Goal: Information Seeking & Learning: Learn about a topic

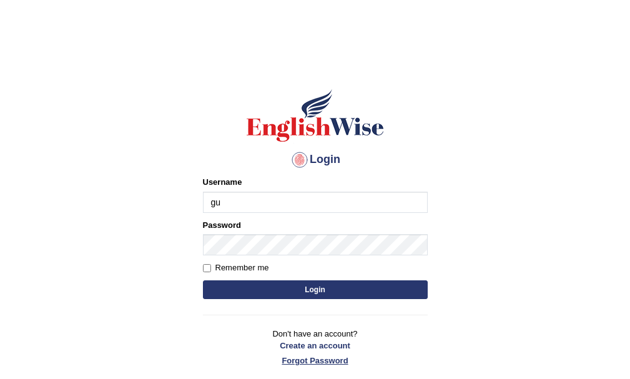
type input "g"
type input "GuzmanL"
click at [203, 280] on button "Login" at bounding box center [315, 289] width 225 height 19
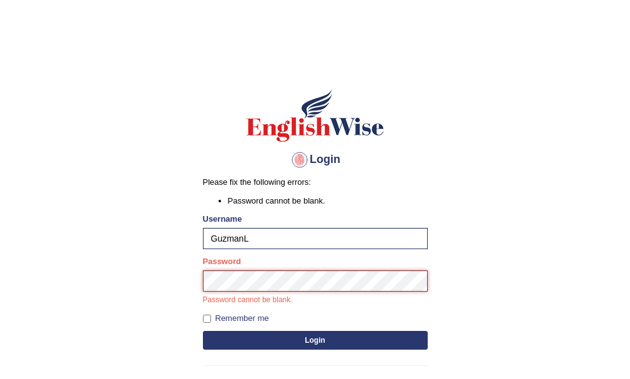
click at [203, 331] on button "Login" at bounding box center [315, 340] width 225 height 19
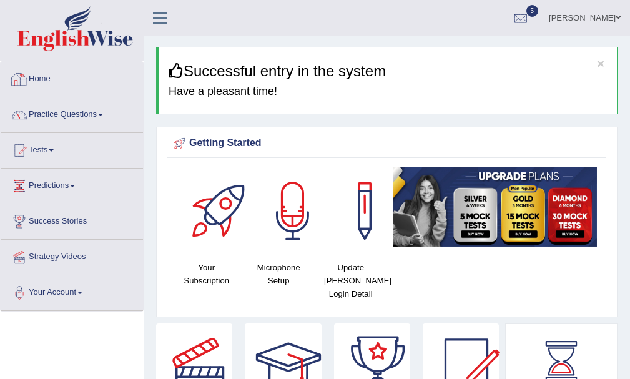
click at [66, 118] on link "Practice Questions" at bounding box center [72, 112] width 142 height 31
click at [81, 112] on link "Practice Questions" at bounding box center [72, 112] width 142 height 31
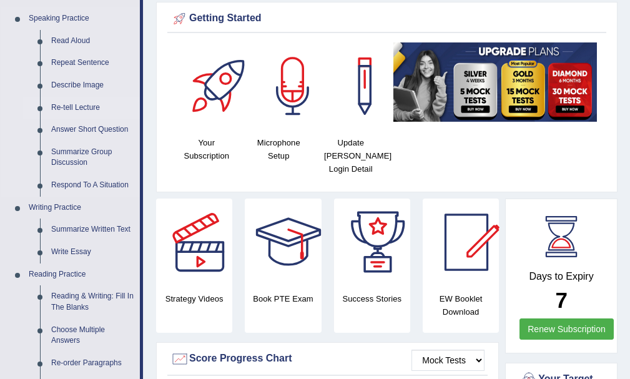
scroll to position [62, 0]
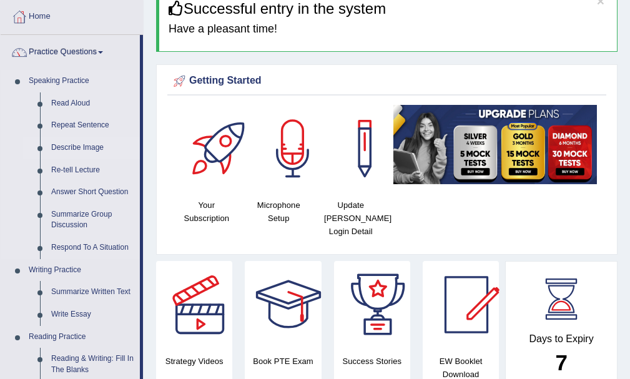
click at [76, 142] on link "Describe Image" at bounding box center [93, 148] width 94 height 22
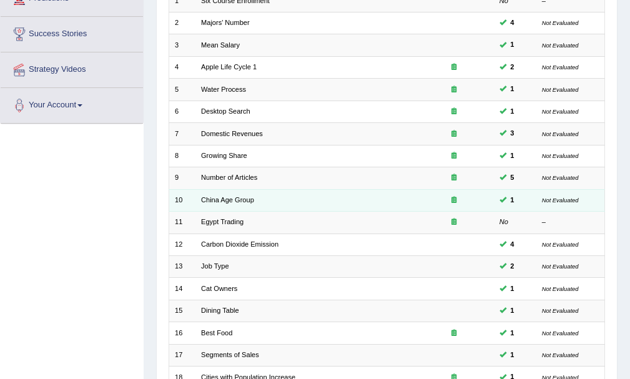
scroll to position [62, 0]
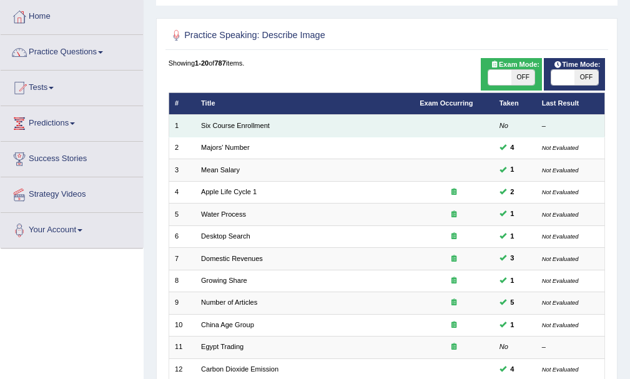
click at [230, 119] on td "Six Course Enrollment" at bounding box center [304, 126] width 218 height 22
click at [231, 129] on td "Six Course Enrollment" at bounding box center [304, 126] width 218 height 22
click at [229, 124] on link "Six Course Enrollment" at bounding box center [235, 125] width 69 height 7
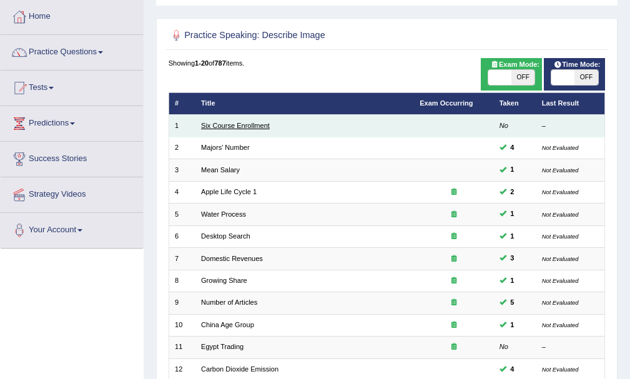
click at [229, 124] on link "Six Course Enrollment" at bounding box center [235, 125] width 69 height 7
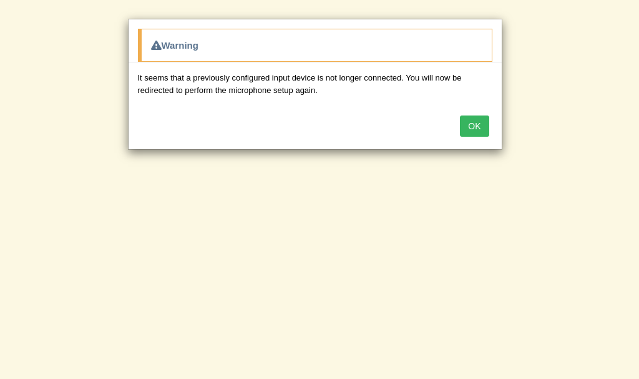
click at [464, 126] on button "OK" at bounding box center [474, 125] width 29 height 21
click at [464, 126] on div "OK" at bounding box center [315, 127] width 373 height 44
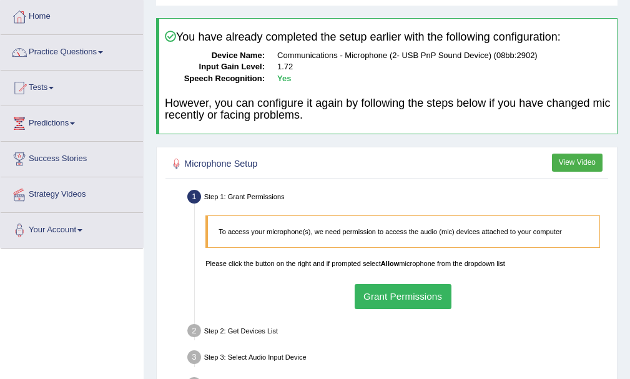
scroll to position [125, 0]
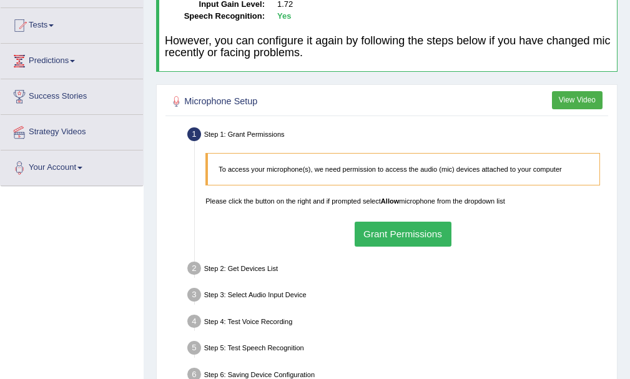
click at [391, 238] on button "Grant Permissions" at bounding box center [402, 234] width 97 height 24
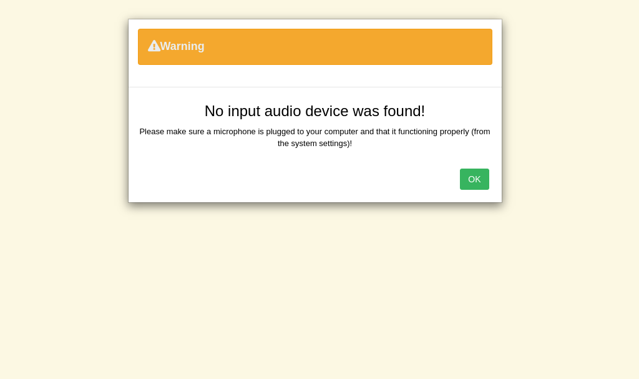
click at [469, 177] on button "OK" at bounding box center [474, 178] width 29 height 21
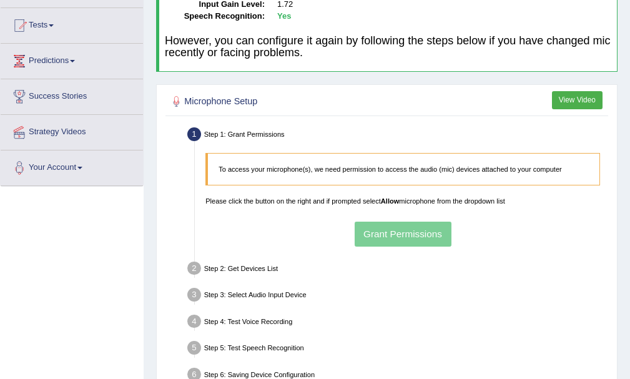
click at [401, 233] on div "To access your microphone(s), we need permission to access the audio (mic) devi…" at bounding box center [402, 199] width 405 height 104
click at [211, 104] on h2 "Microphone Setup" at bounding box center [303, 102] width 271 height 16
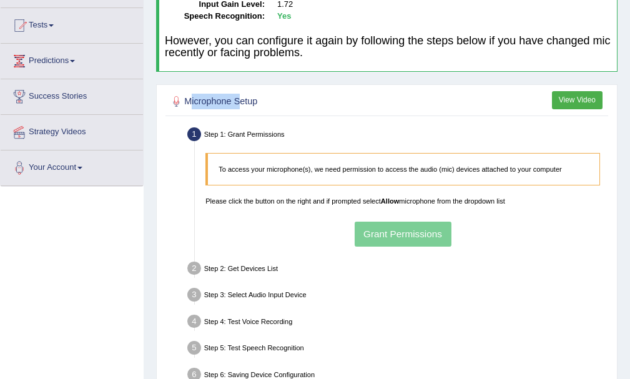
scroll to position [0, 0]
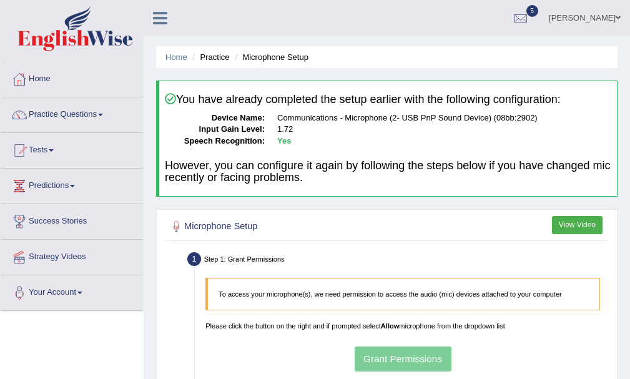
click at [291, 57] on li "Microphone Setup" at bounding box center [269, 57] width 77 height 12
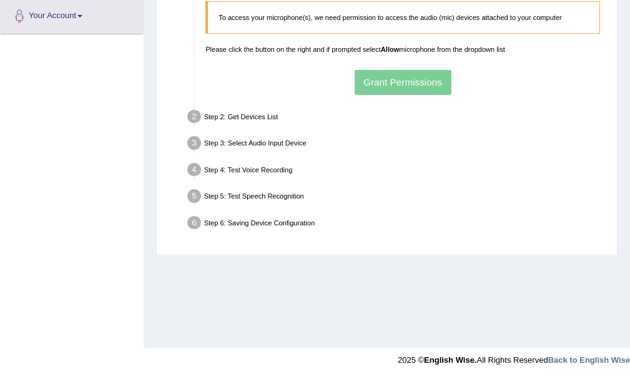
scroll to position [152, 0]
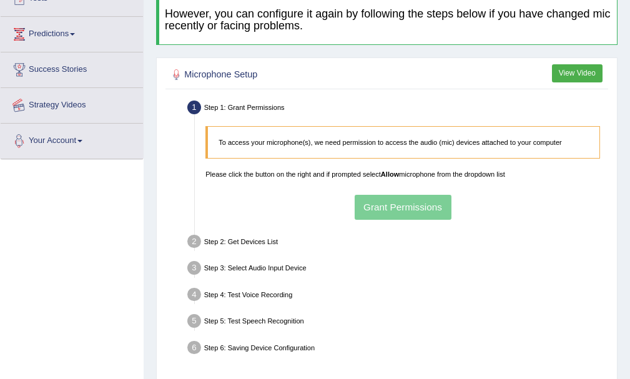
click at [207, 99] on div "Step 1: Grant Permissions" at bounding box center [397, 108] width 429 height 23
click at [436, 208] on button "Grant Permissions" at bounding box center [402, 207] width 97 height 24
click at [436, 208] on div "To access your microphone(s), we need permission to access the audio (mic) devi…" at bounding box center [402, 172] width 405 height 104
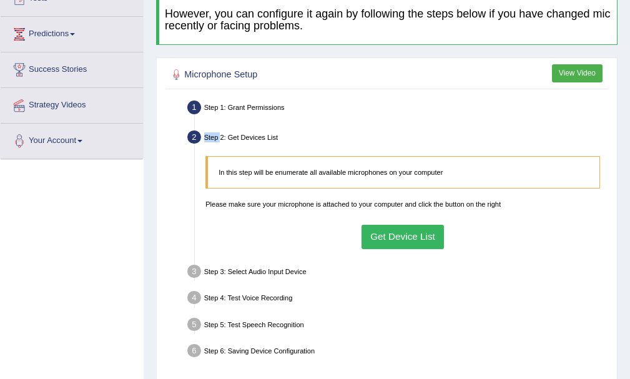
click at [406, 239] on button "Get Device List" at bounding box center [402, 237] width 83 height 24
click at [406, 239] on ul "Step 1: Grant Permissions To access your microphone(s), we need permission to a…" at bounding box center [386, 230] width 437 height 266
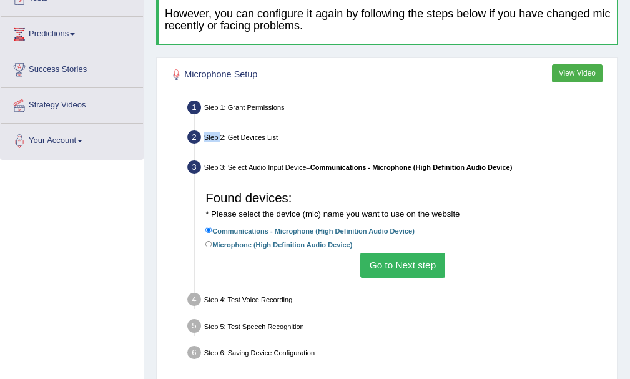
click at [404, 272] on button "Go to Next step" at bounding box center [402, 265] width 84 height 24
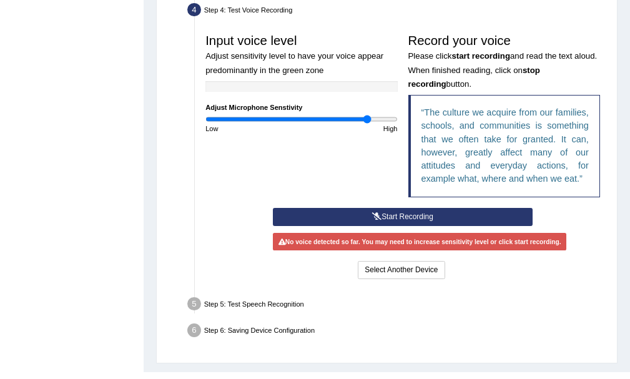
scroll to position [276, 0]
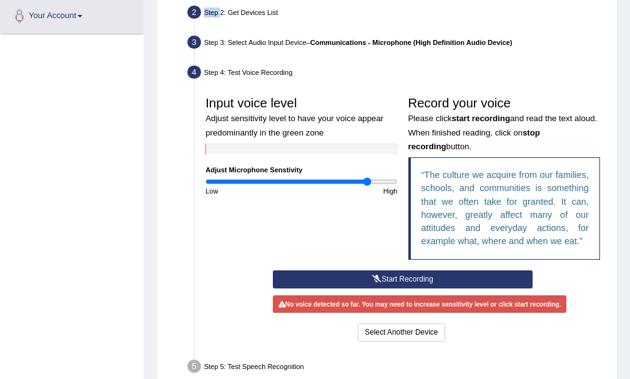
click at [365, 180] on input "range" at bounding box center [301, 181] width 192 height 9
click at [302, 182] on input "range" at bounding box center [301, 181] width 192 height 9
click at [302, 184] on input "range" at bounding box center [301, 181] width 192 height 9
drag, startPoint x: 307, startPoint y: 184, endPoint x: 369, endPoint y: 181, distance: 62.5
click at [348, 182] on input "range" at bounding box center [301, 181] width 192 height 9
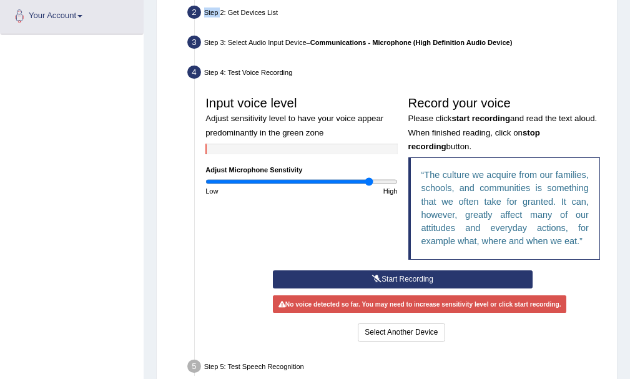
click at [369, 181] on input "range" at bounding box center [301, 181] width 192 height 9
click at [370, 181] on input "range" at bounding box center [301, 181] width 192 height 9
click at [295, 187] on div "Low" at bounding box center [250, 191] width 101 height 10
drag, startPoint x: 354, startPoint y: 183, endPoint x: 323, endPoint y: 180, distance: 31.4
type input "1.24"
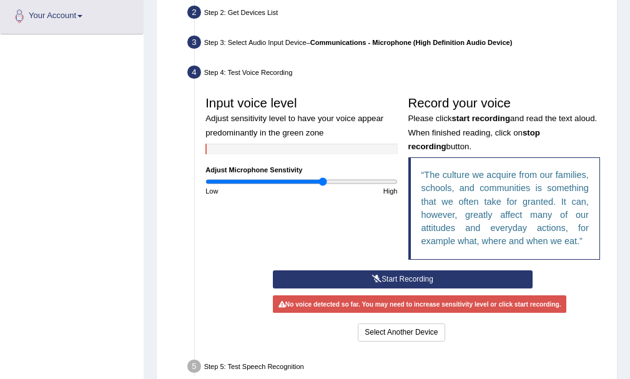
click at [323, 180] on input "range" at bounding box center [301, 181] width 192 height 9
click at [373, 275] on icon at bounding box center [376, 278] width 9 height 7
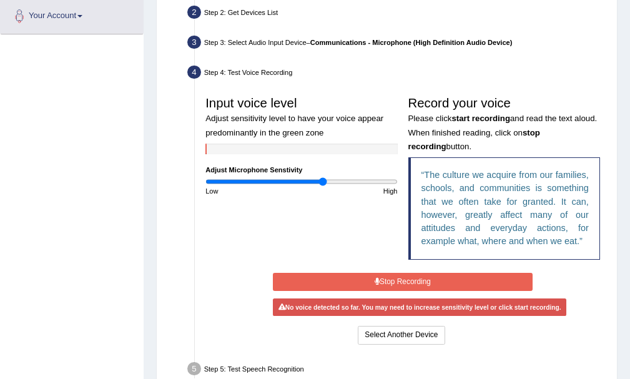
click at [374, 275] on div "Start Recording Stop Recording Note: Please listen to the recording till the en…" at bounding box center [403, 308] width 270 height 77
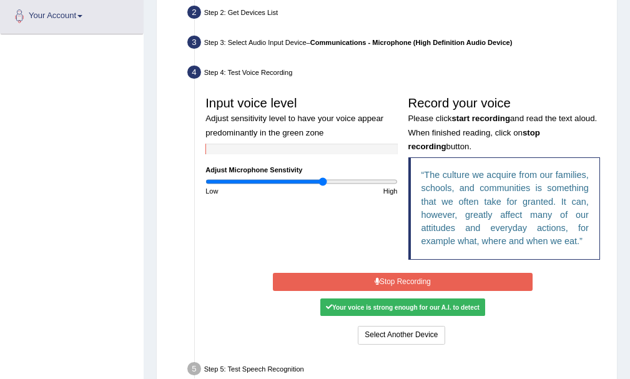
scroll to position [339, 0]
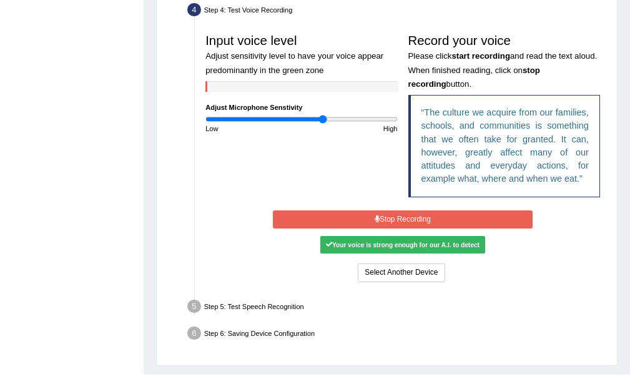
click at [372, 212] on button "Stop Recording" at bounding box center [402, 219] width 259 height 18
click at [372, 211] on button "Stop Recording" at bounding box center [402, 219] width 259 height 18
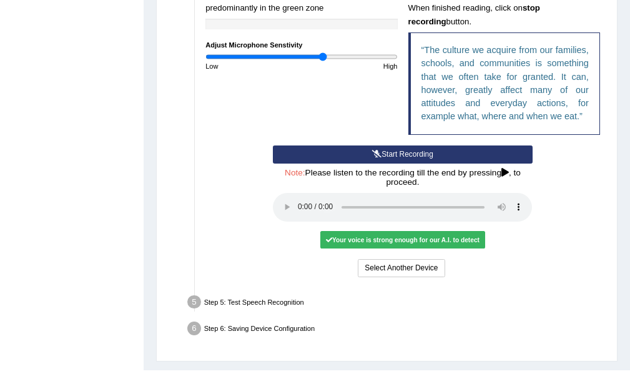
scroll to position [424, 0]
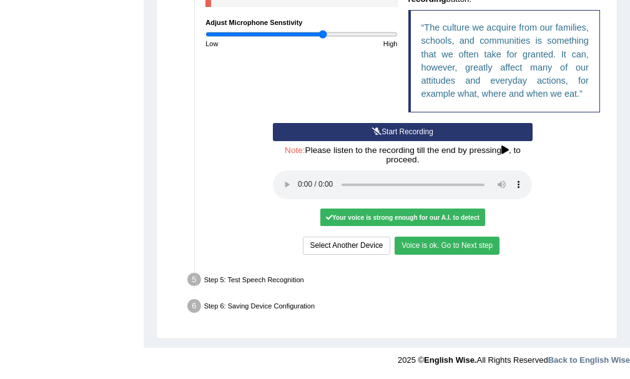
click at [463, 248] on button "Voice is ok. Go to Next step" at bounding box center [446, 245] width 105 height 18
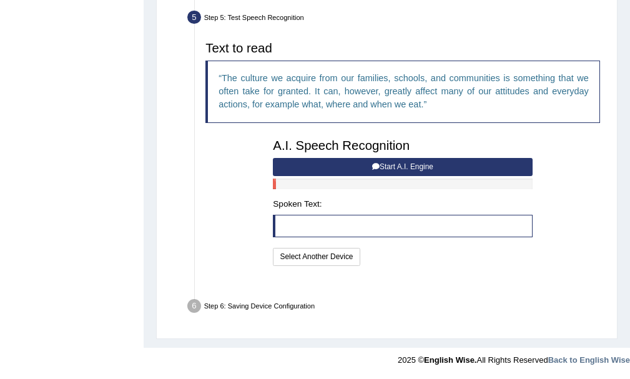
scroll to position [346, 0]
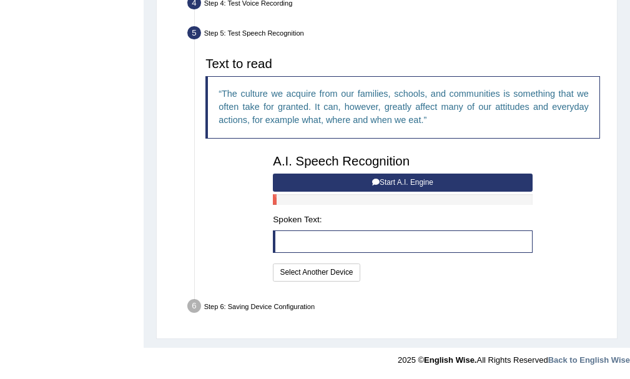
click at [389, 183] on button "Start A.I. Engine" at bounding box center [402, 182] width 259 height 18
click at [389, 183] on div "A.I. Speech Recognition Start A.I. Engine Stop A.I. Engine Note: Please listen …" at bounding box center [403, 216] width 270 height 135
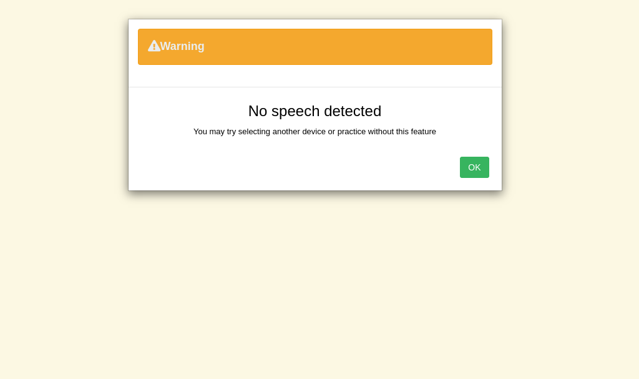
click at [474, 168] on button "OK" at bounding box center [474, 167] width 29 height 21
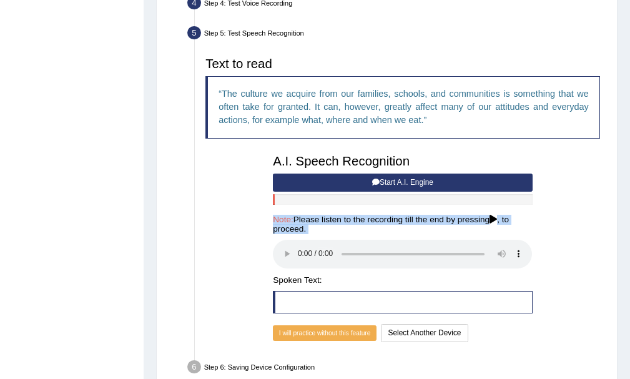
scroll to position [406, 0]
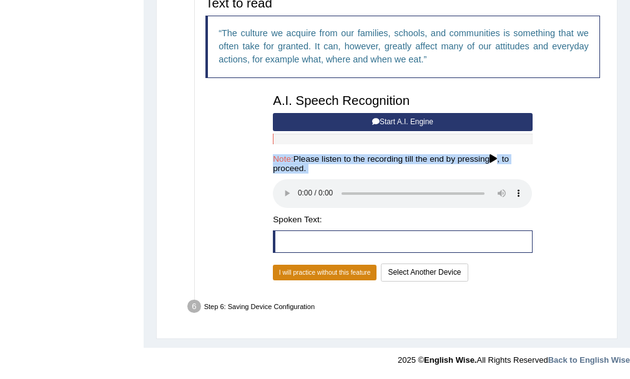
click at [346, 270] on button "I will practice without this feature" at bounding box center [325, 273] width 104 height 16
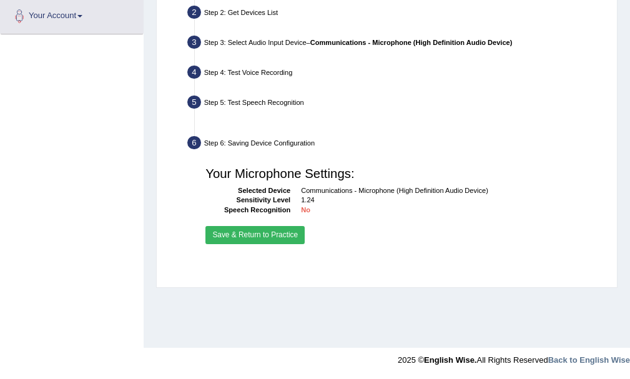
scroll to position [276, 0]
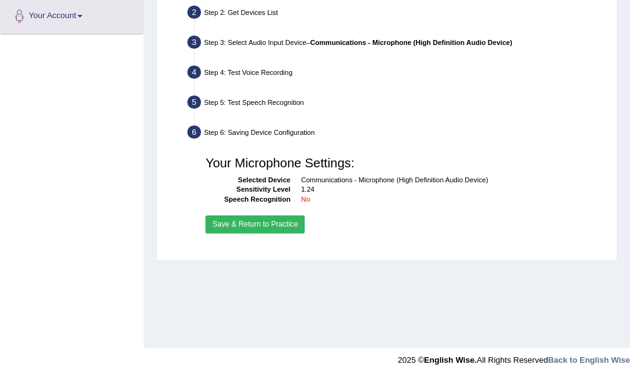
click at [247, 229] on button "Save & Return to Practice" at bounding box center [254, 224] width 99 height 18
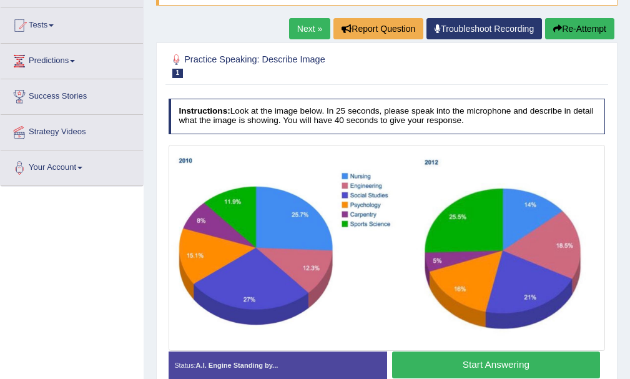
scroll to position [187, 0]
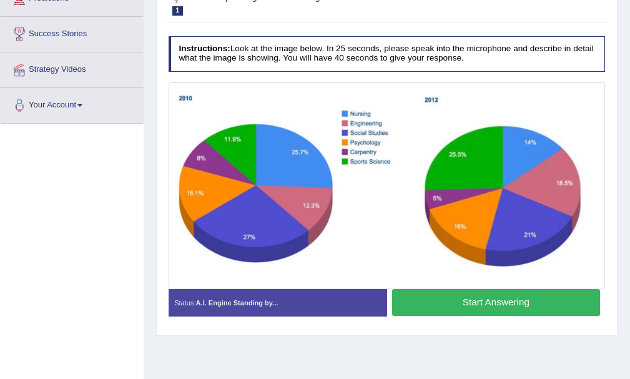
click at [472, 303] on button "Start Answering" at bounding box center [496, 302] width 208 height 27
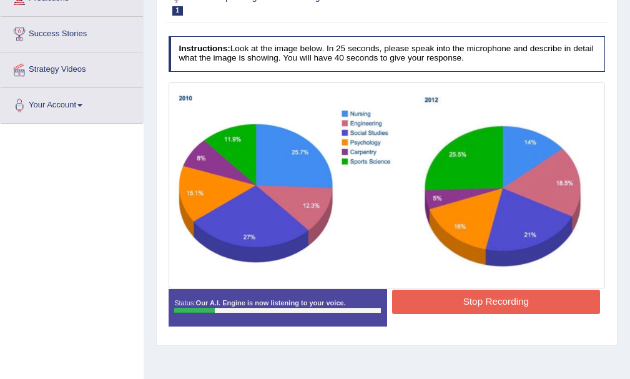
click at [501, 299] on button "Stop Recording" at bounding box center [496, 302] width 208 height 24
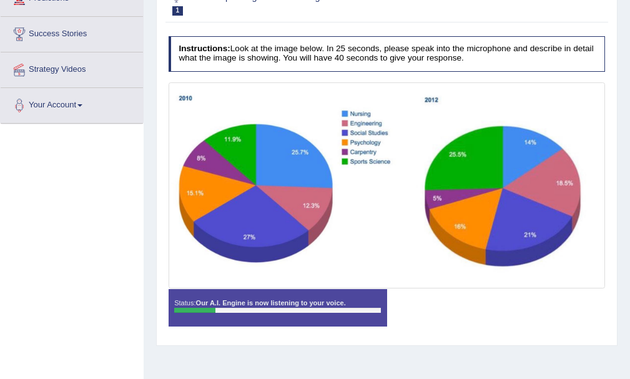
click at [501, 299] on div "Status: Our A.I. Engine is now listening to your voice. Start Answering Stop Re…" at bounding box center [386, 313] width 437 height 48
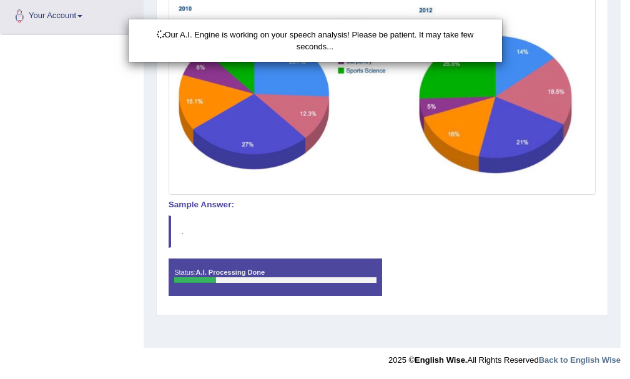
scroll to position [27, 0]
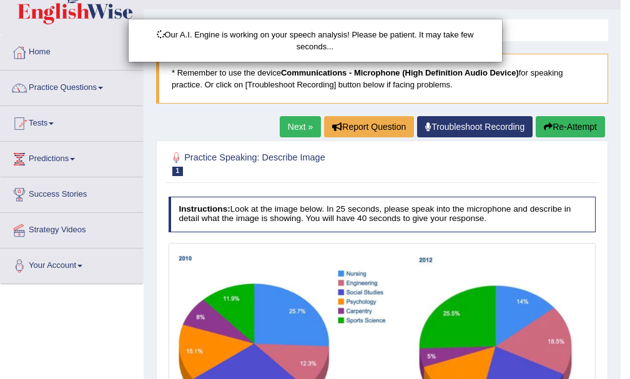
click at [552, 120] on div "Our A.I. Engine is working on your speech analysis! Please be patient. It may t…" at bounding box center [315, 189] width 630 height 379
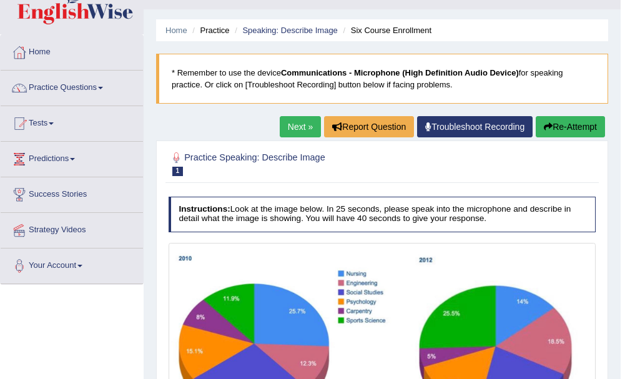
click at [555, 128] on button "Re-Attempt" at bounding box center [569, 126] width 69 height 21
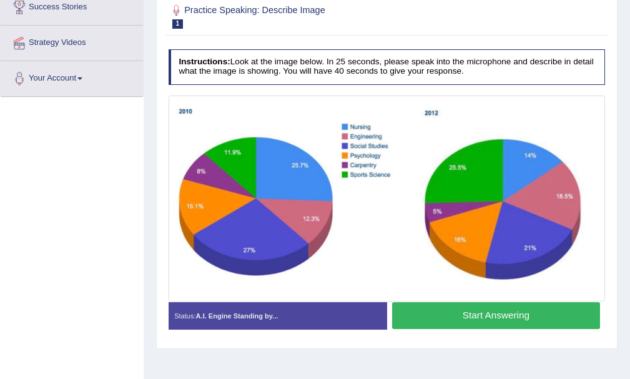
click at [495, 318] on button "Start Answering" at bounding box center [496, 315] width 208 height 27
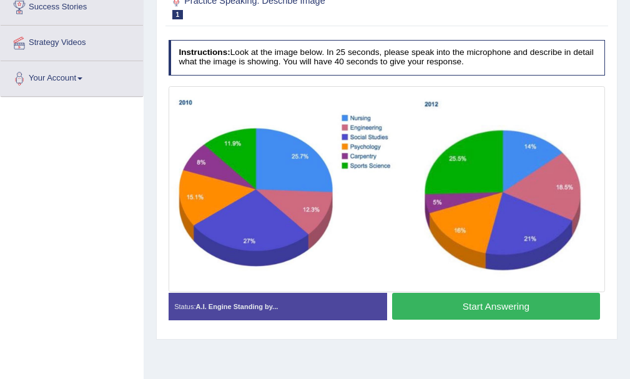
click at [495, 318] on button "Start Answering" at bounding box center [496, 306] width 208 height 27
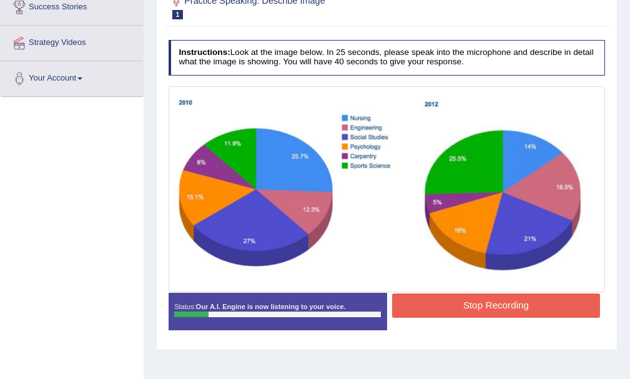
click at [499, 313] on button "Stop Recording" at bounding box center [496, 305] width 208 height 24
click at [499, 313] on div "Status: Our A.I. Engine is now listening to your voice. Start Answering Stop Re…" at bounding box center [386, 317] width 437 height 48
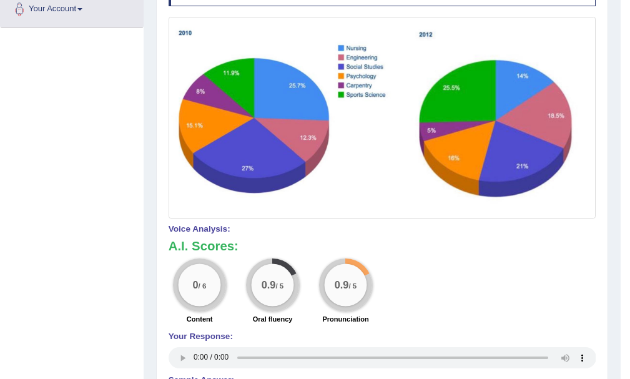
scroll to position [96, 0]
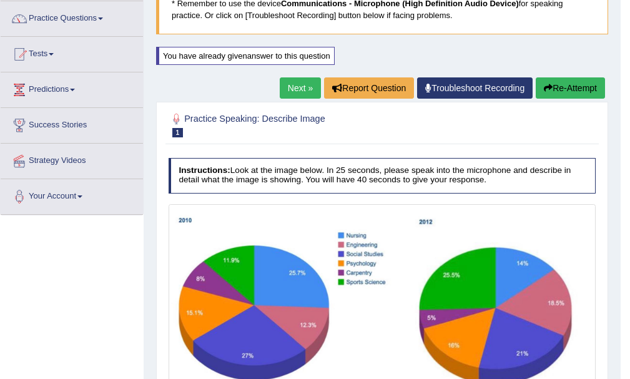
click at [583, 84] on button "Re-Attempt" at bounding box center [569, 87] width 69 height 21
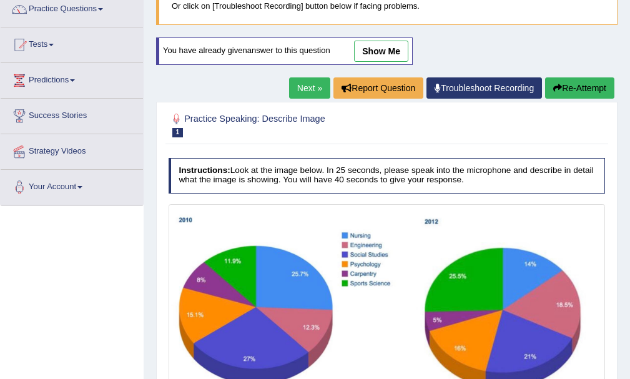
scroll to position [230, 0]
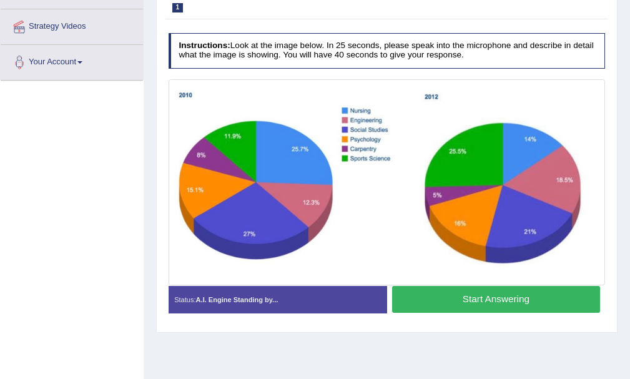
click at [504, 294] on button "Start Answering" at bounding box center [496, 299] width 208 height 27
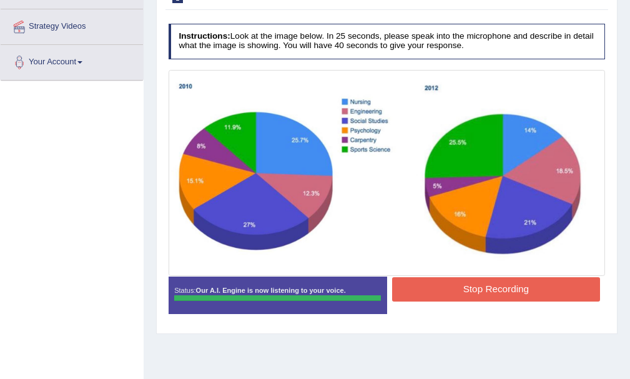
click at [0, 0] on blockquote "." at bounding box center [0, 0] width 0 height 0
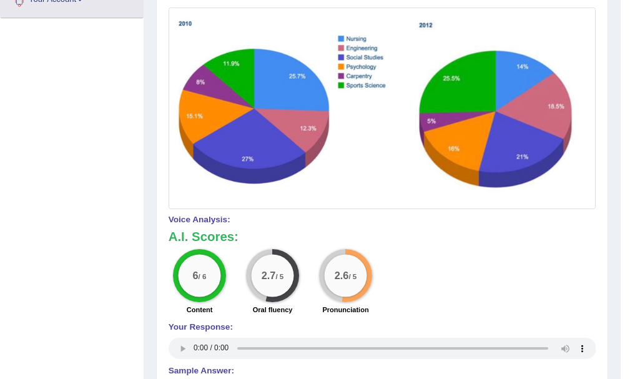
scroll to position [168, 0]
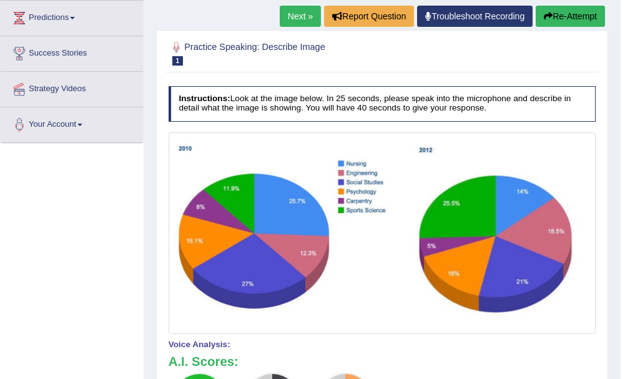
click at [590, 16] on button "Re-Attempt" at bounding box center [569, 16] width 69 height 21
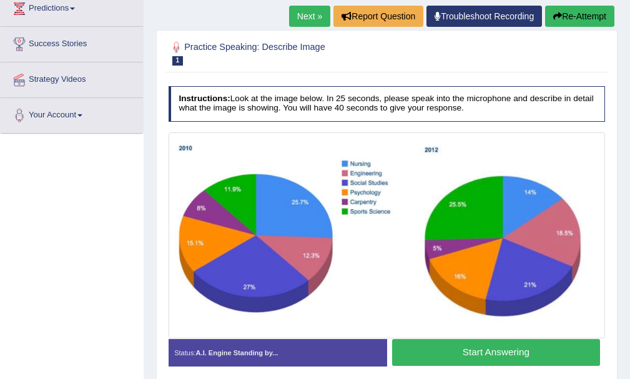
scroll to position [276, 0]
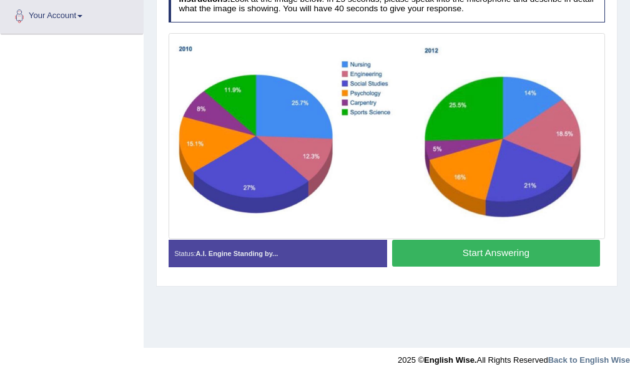
click at [476, 252] on button "Start Answering" at bounding box center [496, 253] width 208 height 27
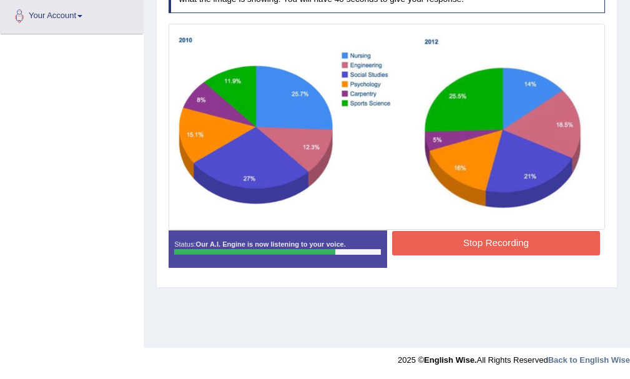
click at [480, 251] on button "Stop Recording" at bounding box center [496, 243] width 208 height 24
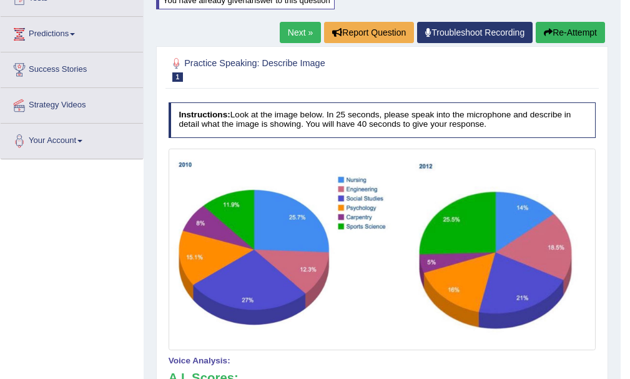
scroll to position [0, 0]
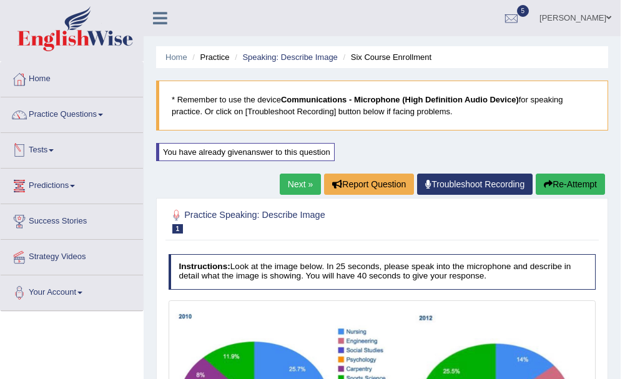
click at [285, 183] on link "Next »" at bounding box center [300, 183] width 41 height 21
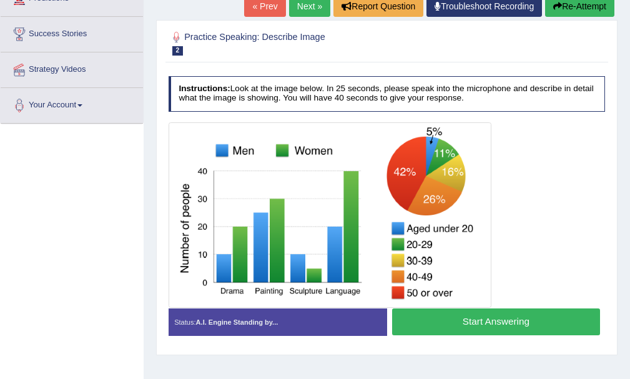
click at [460, 320] on button "Start Answering" at bounding box center [496, 321] width 208 height 27
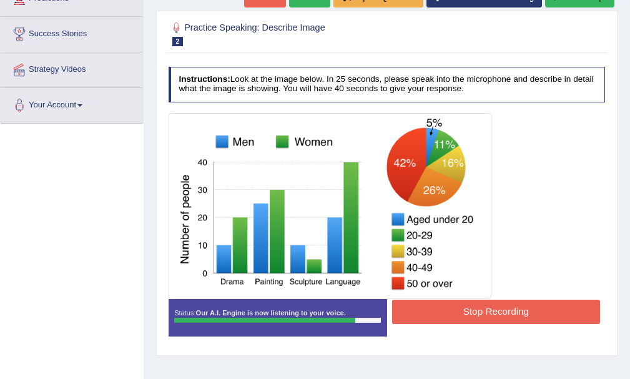
click at [464, 310] on button "Stop Recording" at bounding box center [496, 312] width 208 height 24
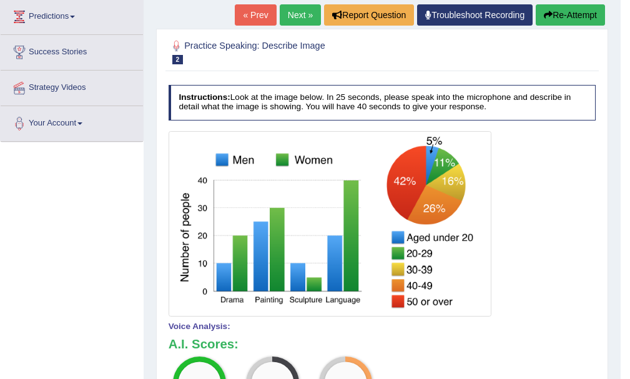
scroll to position [107, 0]
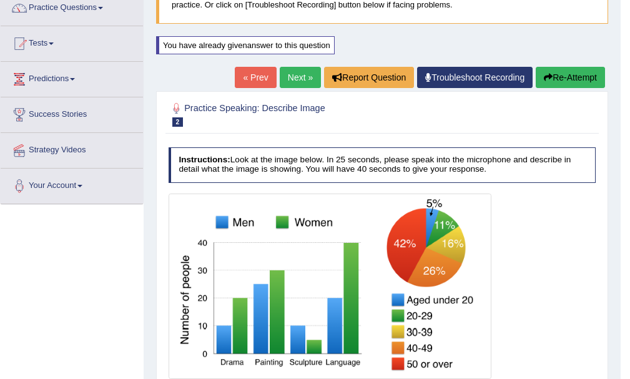
click at [296, 78] on link "Next »" at bounding box center [300, 77] width 41 height 21
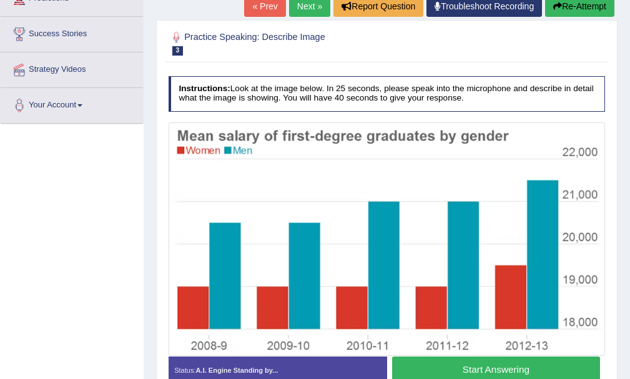
scroll to position [250, 0]
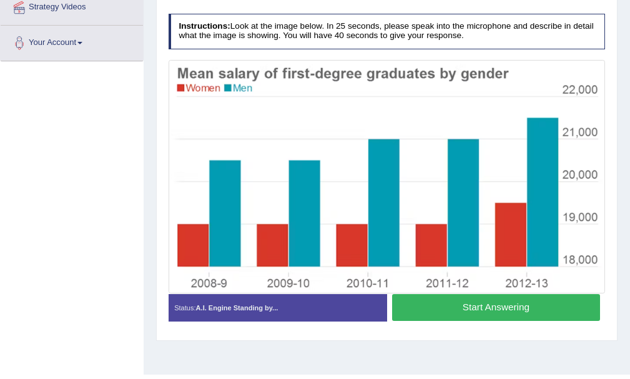
click at [498, 306] on button "Start Answering" at bounding box center [496, 307] width 208 height 27
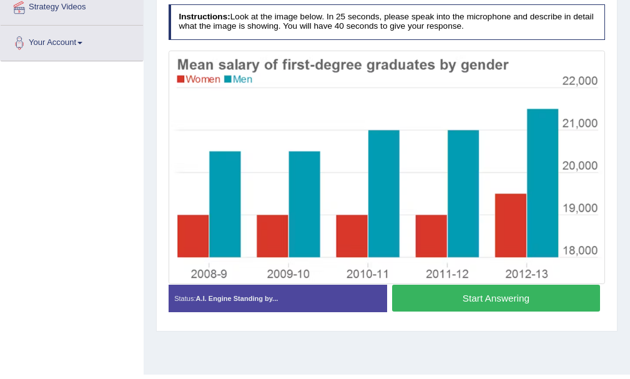
click at [498, 306] on button "Start Answering" at bounding box center [496, 298] width 208 height 27
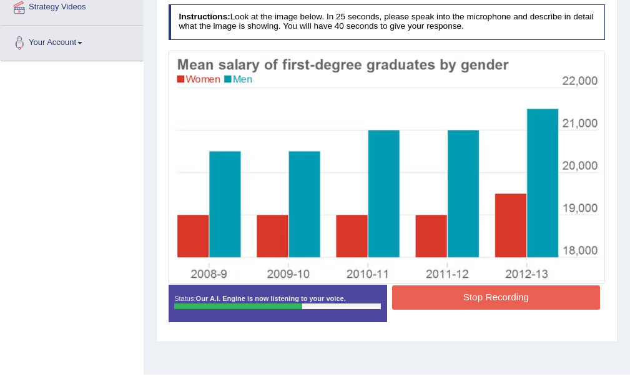
click at [494, 295] on button "Stop Recording" at bounding box center [496, 297] width 208 height 24
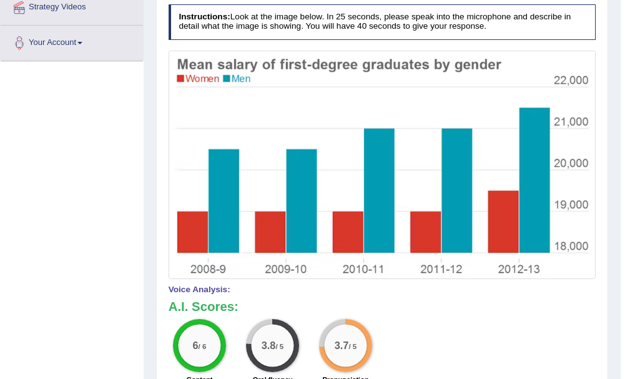
scroll to position [125, 0]
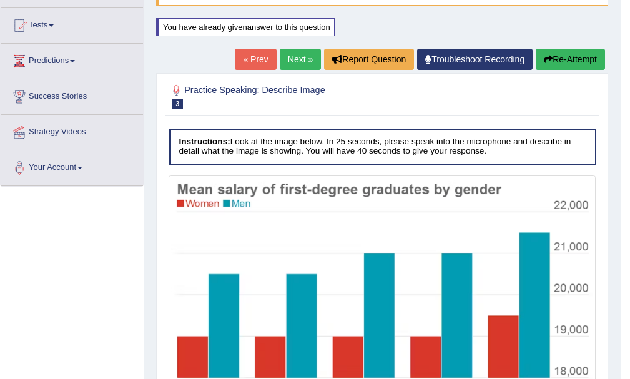
click at [287, 63] on link "Next »" at bounding box center [300, 59] width 41 height 21
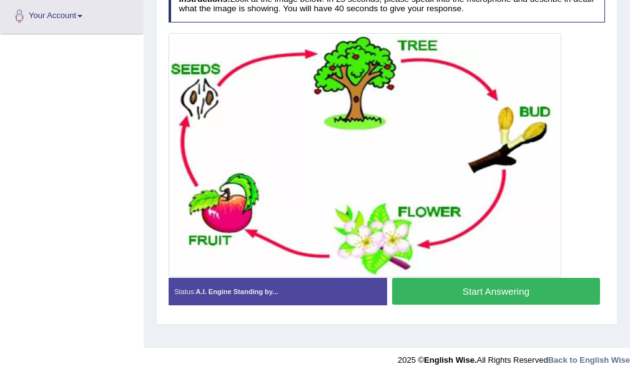
scroll to position [214, 0]
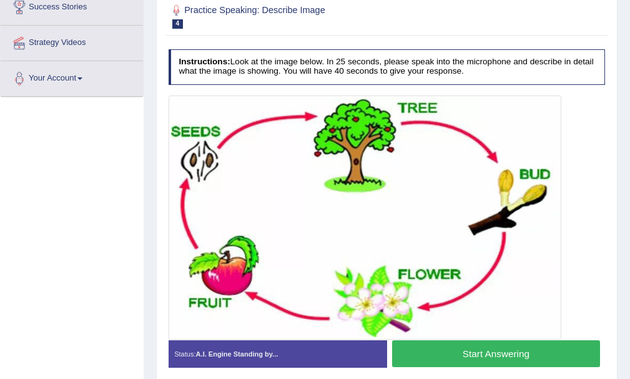
click at [515, 348] on button "Start Answering" at bounding box center [496, 353] width 208 height 27
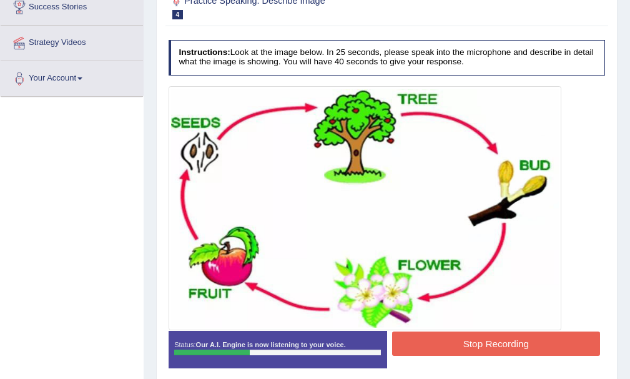
click at [481, 343] on button "Stop Recording" at bounding box center [496, 343] width 208 height 24
click at [481, 343] on div "Status: Our A.I. Engine is now listening to your voice. Start Answering Stop Re…" at bounding box center [386, 355] width 437 height 48
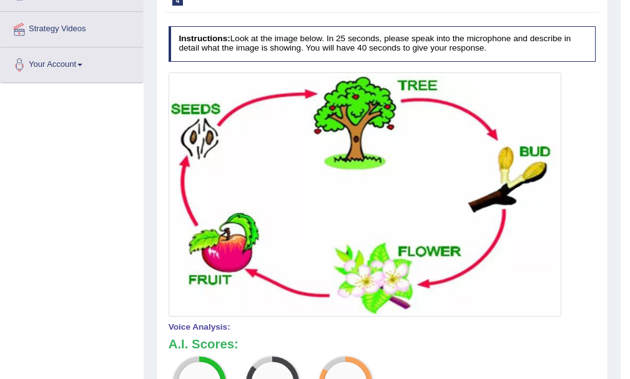
scroll to position [0, 0]
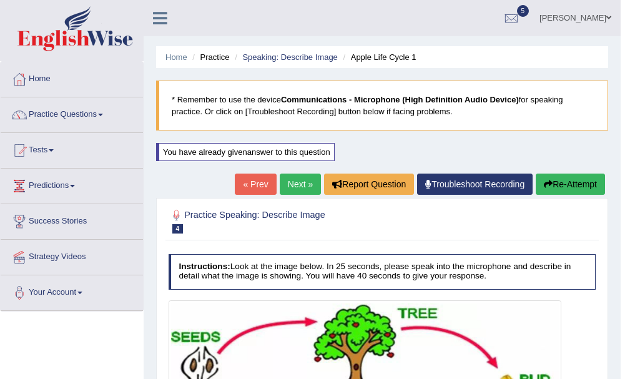
click at [294, 178] on link "Next »" at bounding box center [300, 183] width 41 height 21
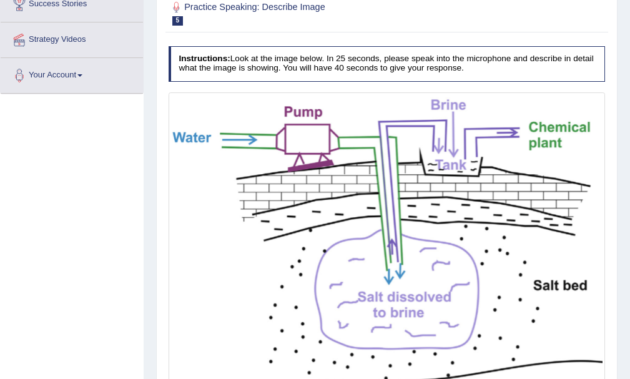
scroll to position [314, 0]
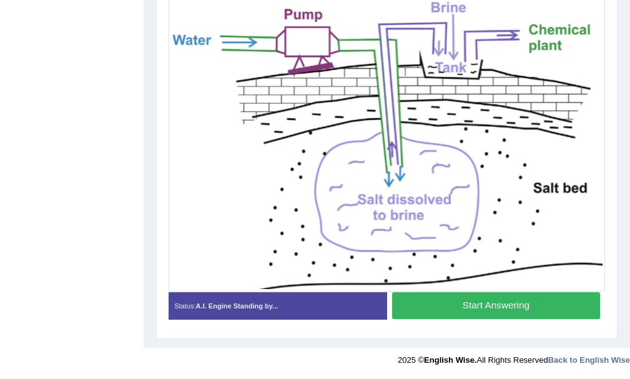
click at [479, 303] on button "Start Answering" at bounding box center [496, 305] width 208 height 27
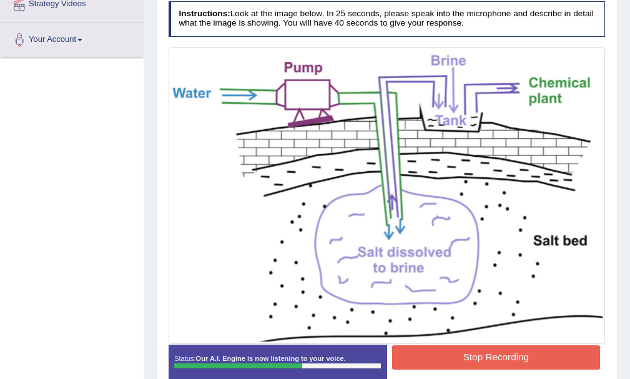
scroll to position [315, 0]
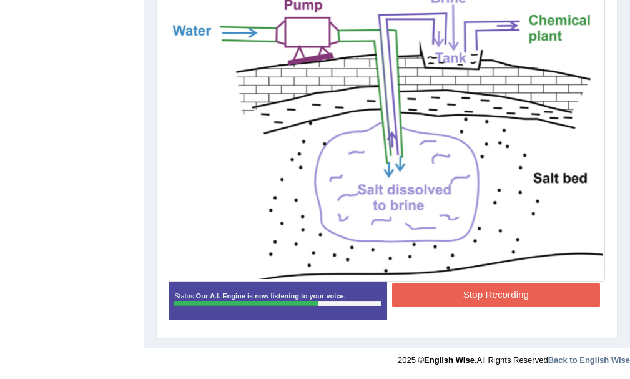
click at [477, 295] on button "Stop Recording" at bounding box center [496, 295] width 208 height 24
click at [477, 295] on div "Status: Our A.I. Engine is now listening to your voice. Start Answering Stop Re…" at bounding box center [386, 306] width 437 height 48
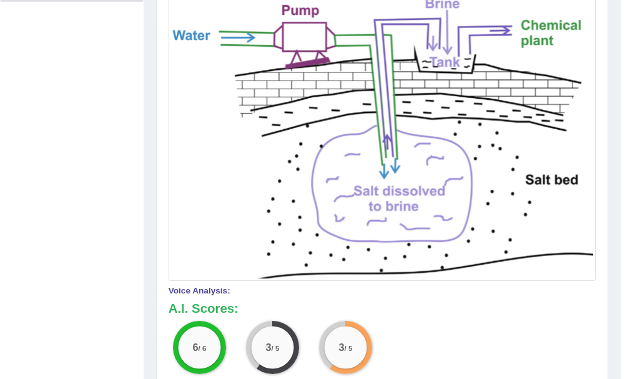
scroll to position [0, 0]
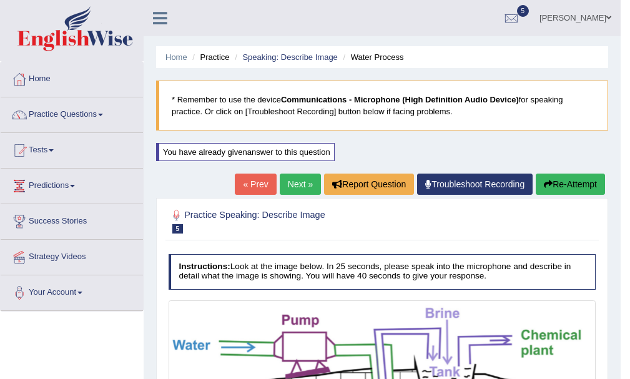
click at [296, 184] on link "Next »" at bounding box center [300, 183] width 41 height 21
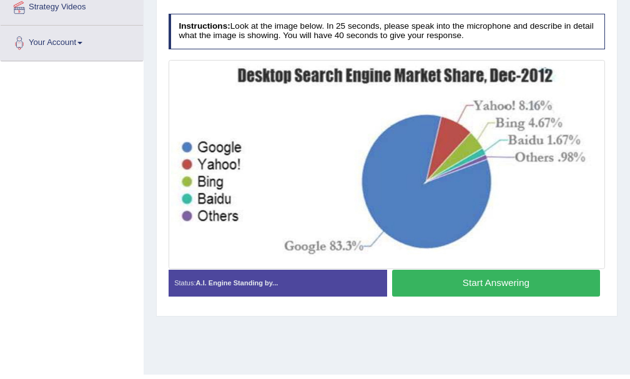
scroll to position [276, 0]
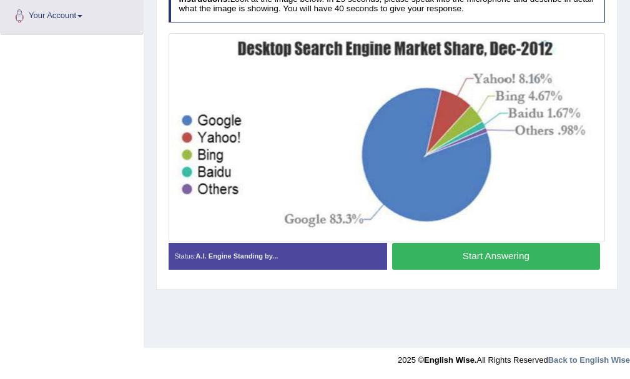
click at [483, 255] on button "Start Answering" at bounding box center [496, 256] width 208 height 27
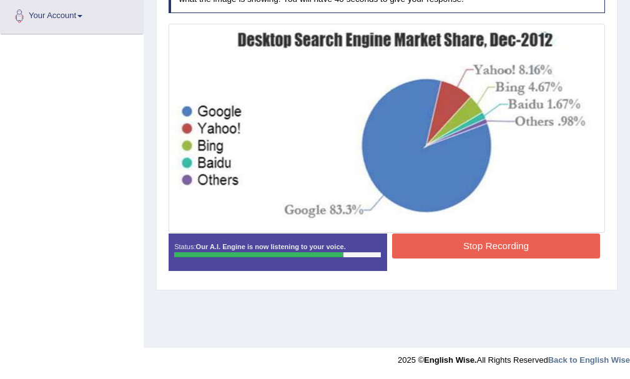
click at [472, 246] on button "Stop Recording" at bounding box center [496, 245] width 208 height 24
click at [472, 246] on div "Status: Our A.I. Engine is now listening to your voice. Start Answering Stop Re…" at bounding box center [386, 257] width 437 height 48
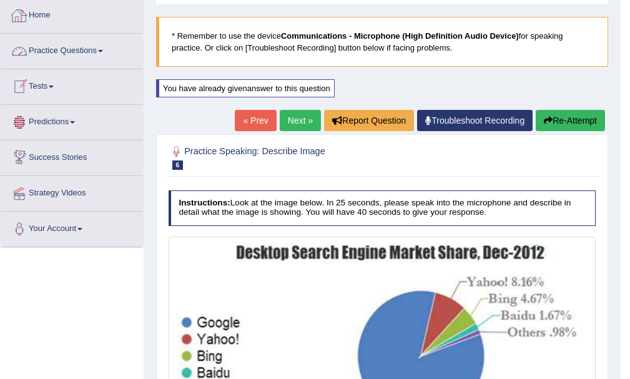
scroll to position [0, 0]
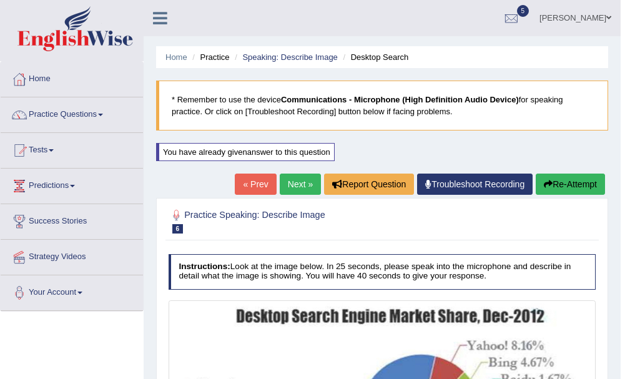
click at [43, 140] on link "Tests" at bounding box center [72, 148] width 142 height 31
click at [42, 150] on link "Tests" at bounding box center [72, 148] width 142 height 31
click at [42, 149] on link "Tests" at bounding box center [70, 148] width 139 height 31
click at [50, 146] on link "Tests" at bounding box center [72, 148] width 142 height 31
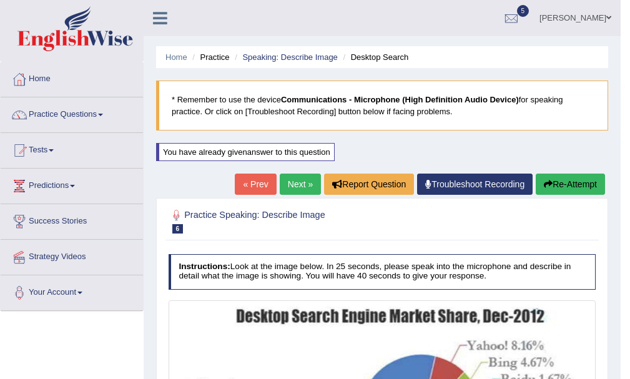
click at [50, 146] on link "Tests" at bounding box center [72, 148] width 142 height 31
click at [59, 149] on link "Tests" at bounding box center [72, 148] width 142 height 31
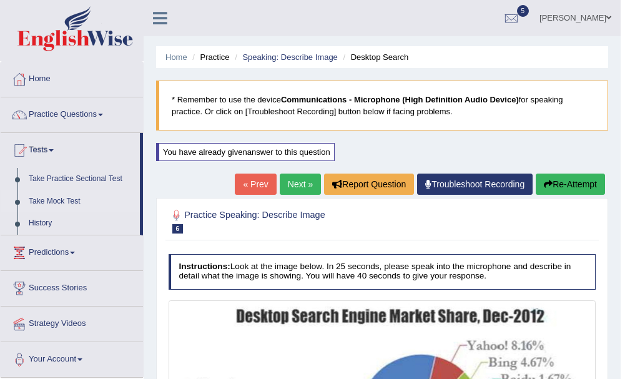
click at [51, 197] on link "Take Mock Test" at bounding box center [81, 201] width 117 height 22
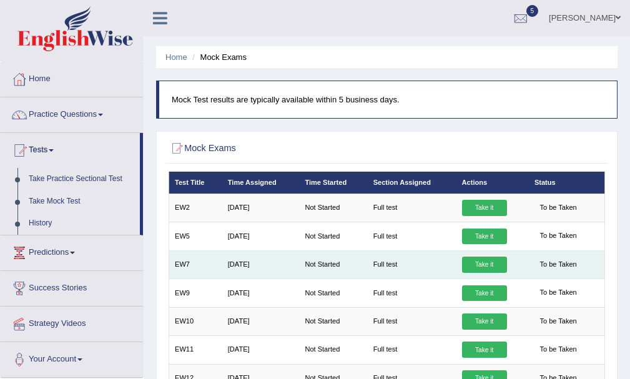
click at [490, 267] on link "Take it" at bounding box center [484, 264] width 45 height 16
click at [494, 267] on link "Take it" at bounding box center [484, 264] width 45 height 16
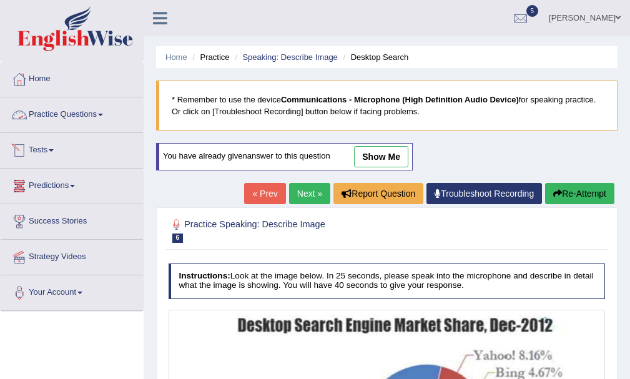
click at [52, 153] on link "Tests" at bounding box center [72, 148] width 142 height 31
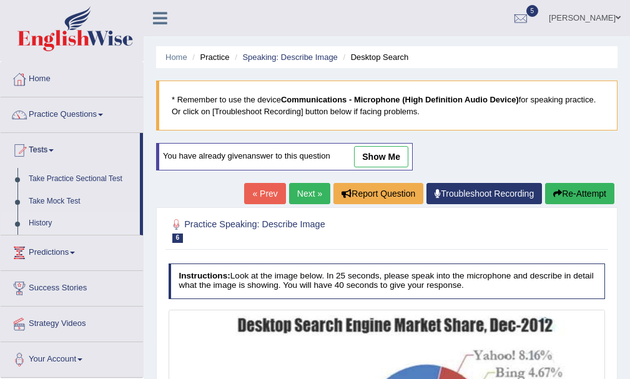
click at [54, 219] on link "History" at bounding box center [81, 223] width 117 height 22
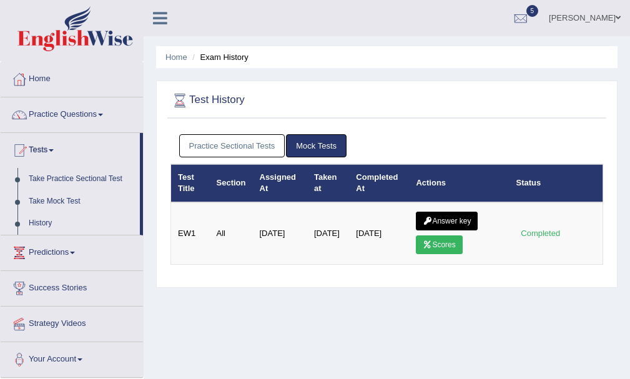
click at [54, 197] on link "Take Mock Test" at bounding box center [81, 201] width 117 height 22
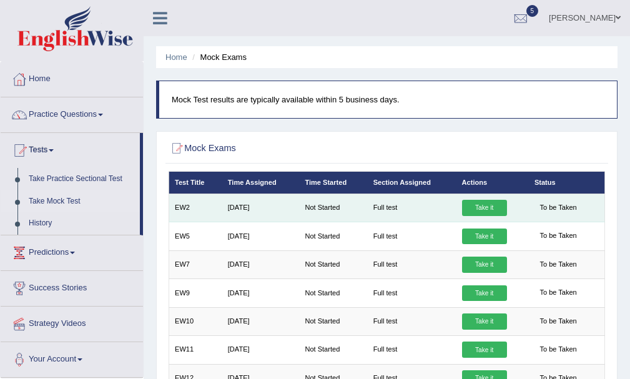
click at [487, 202] on link "Take it" at bounding box center [484, 208] width 45 height 16
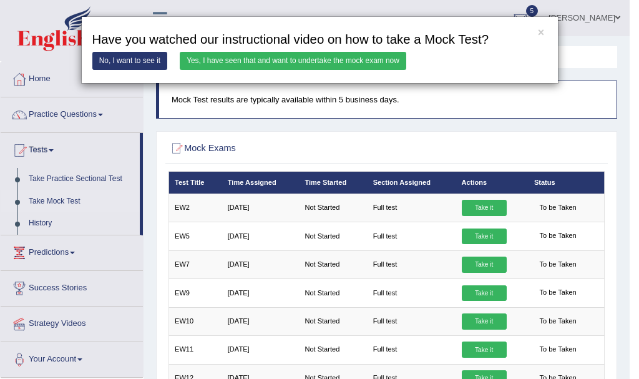
click at [237, 57] on link "Yes, I have seen that and want to undertake the mock exam now" at bounding box center [293, 61] width 227 height 18
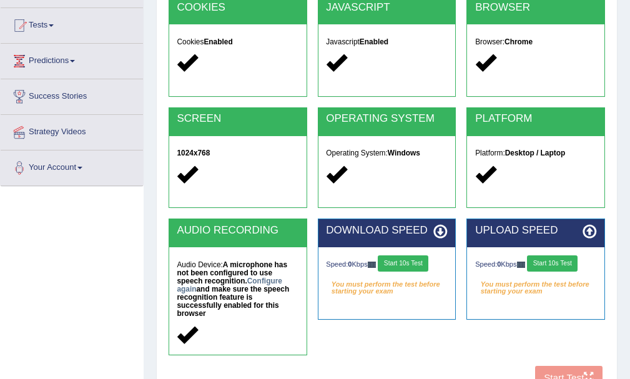
click at [401, 262] on button "Start 10s Test" at bounding box center [403, 263] width 51 height 16
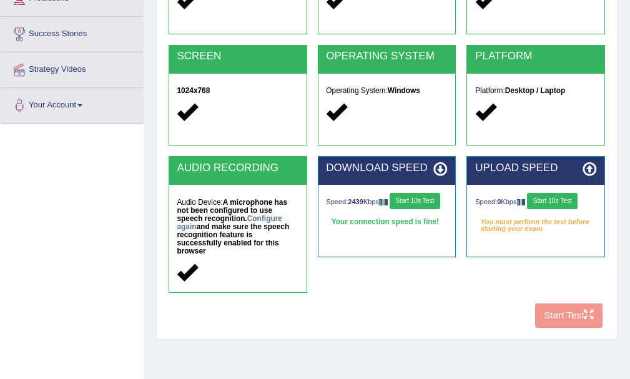
click at [552, 198] on button "Start 10s Test" at bounding box center [552, 201] width 51 height 16
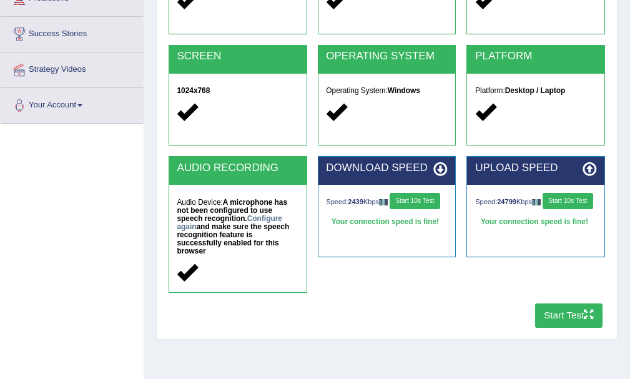
click at [573, 316] on button "Start Test" at bounding box center [569, 315] width 68 height 24
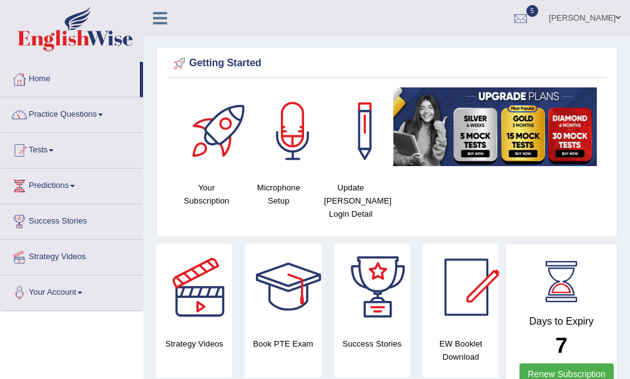
click at [241, 94] on div at bounding box center [220, 130] width 87 height 87
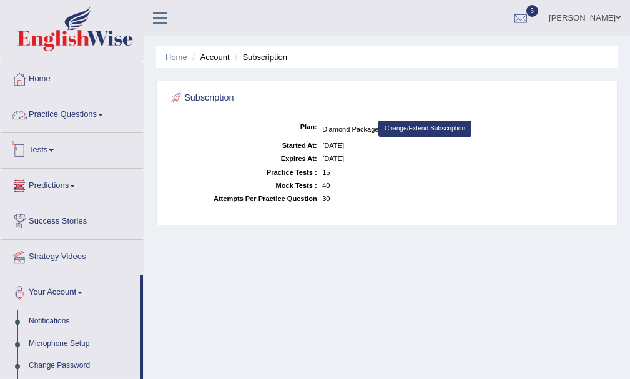
click at [43, 147] on link "Tests" at bounding box center [72, 148] width 142 height 31
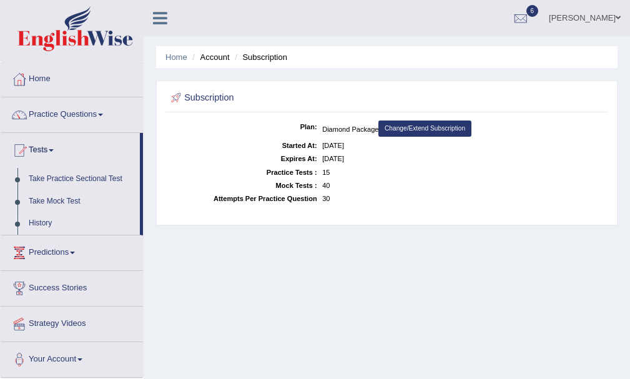
click at [47, 222] on link "History" at bounding box center [81, 223] width 117 height 22
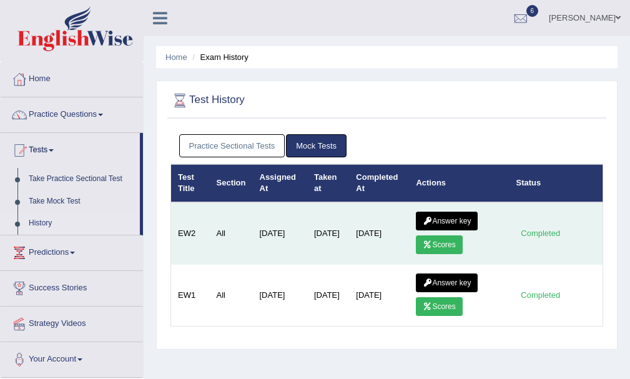
click at [439, 245] on link "Scores" at bounding box center [439, 244] width 46 height 19
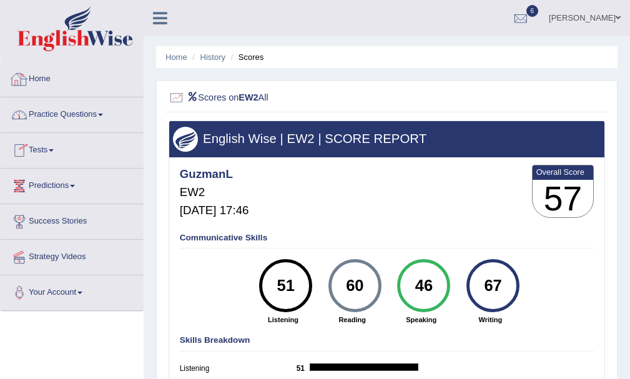
click at [50, 149] on link "Tests" at bounding box center [72, 148] width 142 height 31
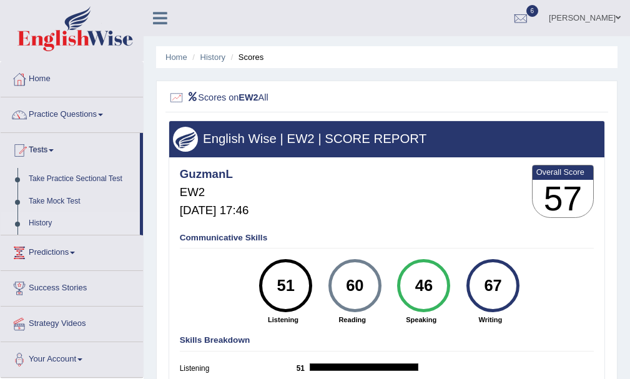
click at [52, 222] on link "History" at bounding box center [81, 223] width 117 height 22
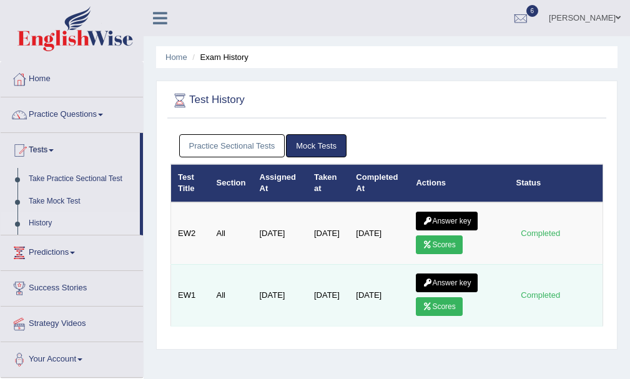
click at [441, 303] on link "Scores" at bounding box center [439, 306] width 46 height 19
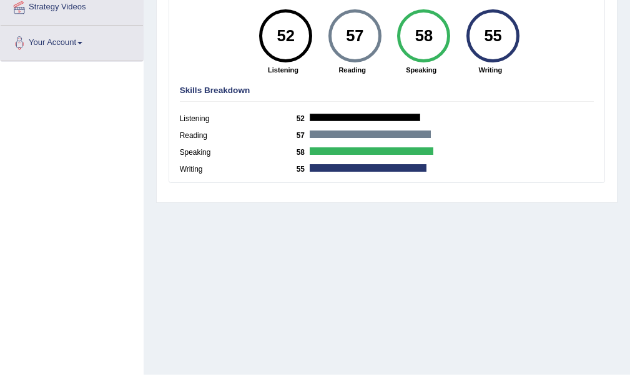
scroll to position [62, 0]
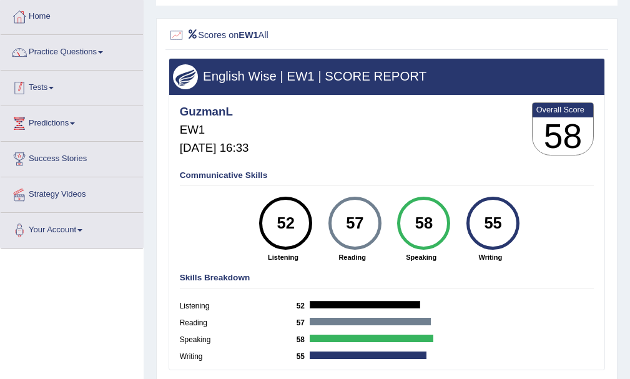
click at [54, 85] on link "Tests" at bounding box center [72, 86] width 142 height 31
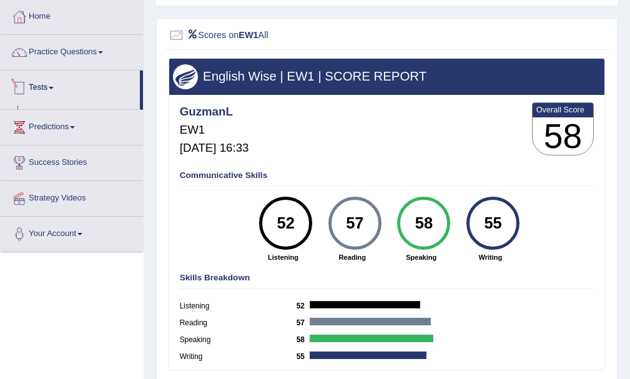
click at [54, 85] on link "Tests" at bounding box center [70, 86] width 139 height 31
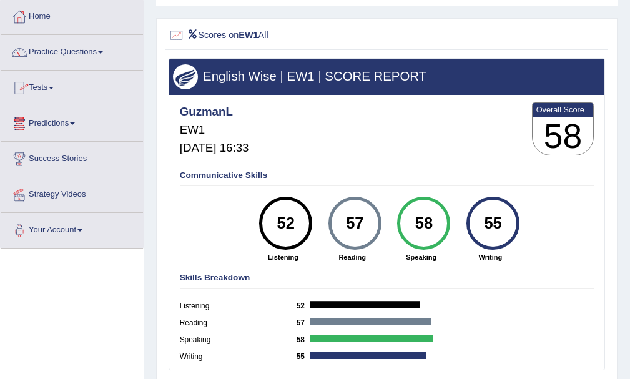
click at [47, 85] on link "Tests" at bounding box center [72, 86] width 142 height 31
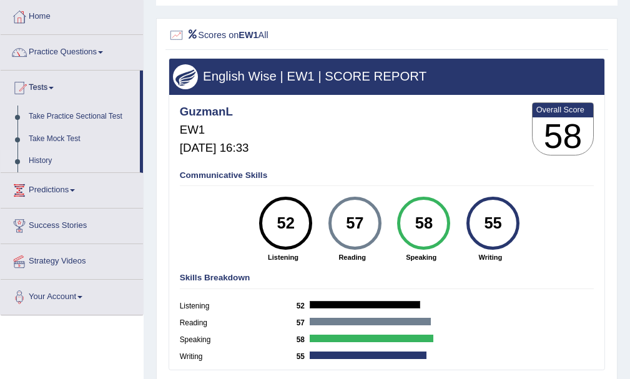
click at [49, 158] on link "History" at bounding box center [81, 161] width 117 height 22
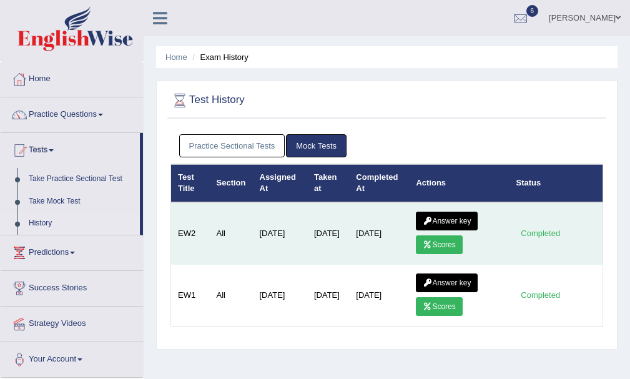
click at [455, 223] on link "Answer key" at bounding box center [447, 221] width 62 height 19
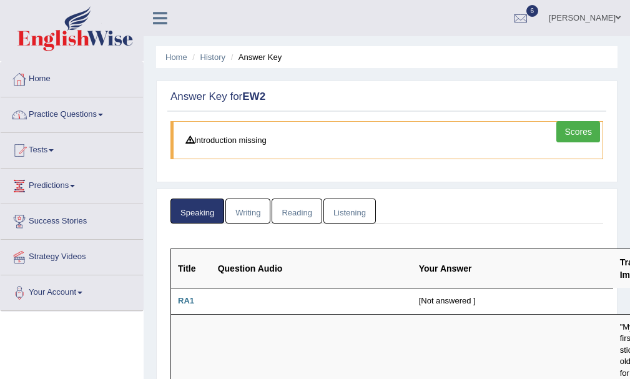
click at [72, 113] on link "Practice Questions" at bounding box center [72, 112] width 142 height 31
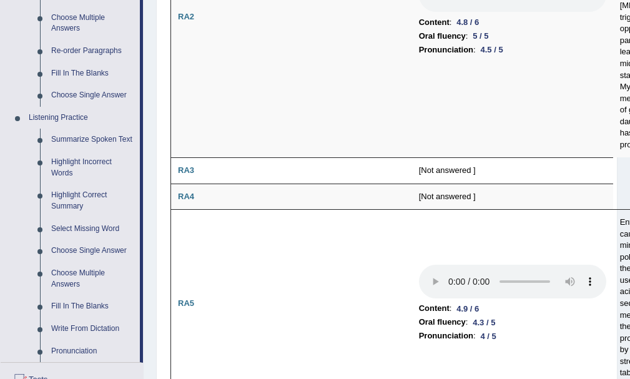
scroll to position [686, 0]
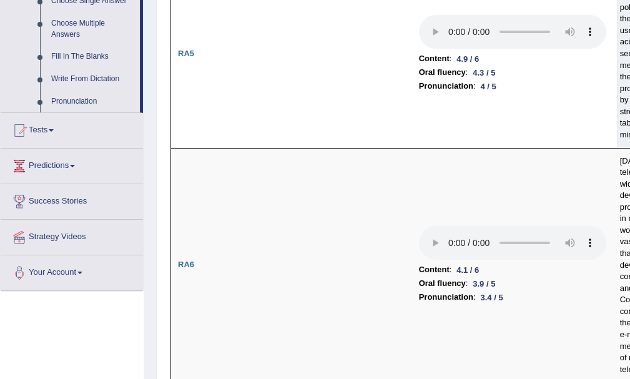
click at [58, 134] on link "Tests" at bounding box center [72, 128] width 142 height 31
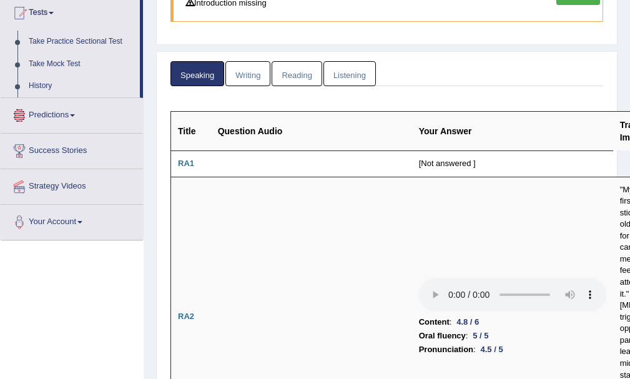
scroll to position [75, 0]
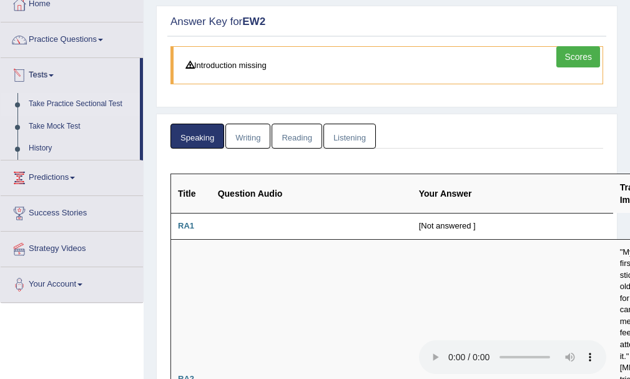
click at [61, 108] on link "Take Practice Sectional Test" at bounding box center [81, 104] width 117 height 22
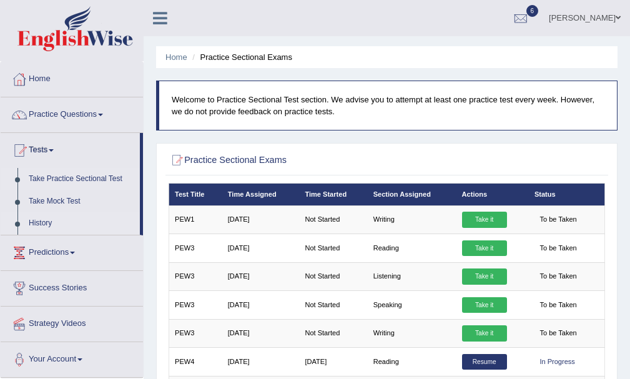
click at [39, 225] on link "History" at bounding box center [81, 223] width 117 height 22
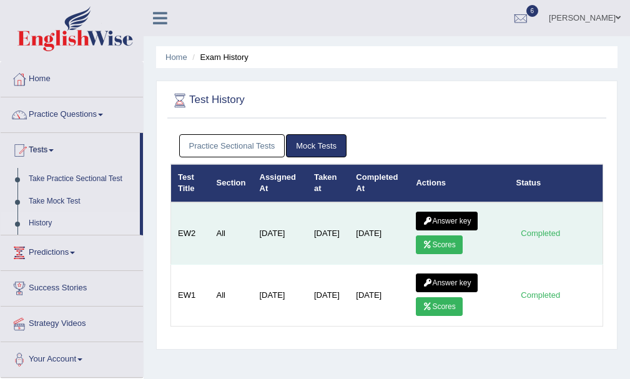
click at [439, 213] on link "Answer key" at bounding box center [447, 221] width 62 height 19
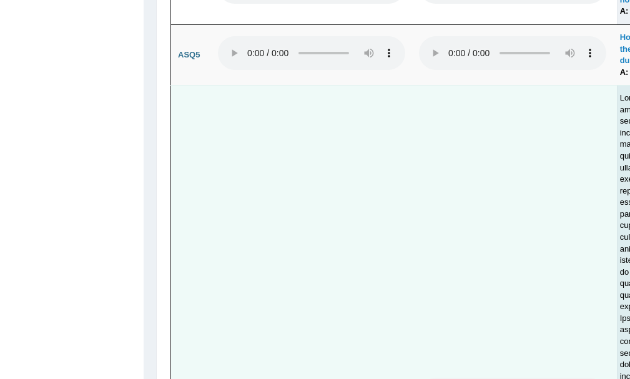
scroll to position [4367, 0]
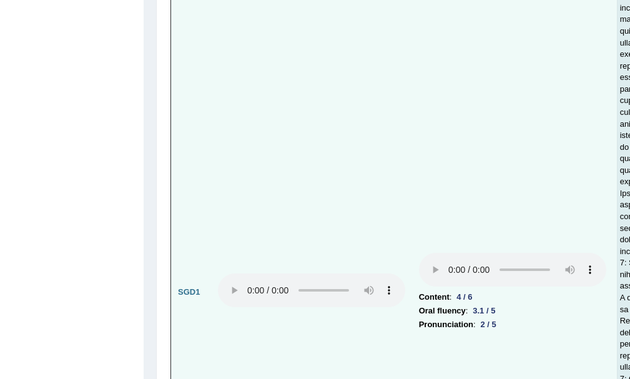
drag, startPoint x: 446, startPoint y: 355, endPoint x: 378, endPoint y: 353, distance: 67.4
click at [378, 353] on tr "SGD1 Content : 4 / 6 Oral fluency : 3.1 / 5 Pronunciation : 2 / 5" at bounding box center [440, 292] width 538 height 663
drag, startPoint x: 378, startPoint y: 353, endPoint x: 389, endPoint y: 339, distance: 17.7
click at [378, 353] on td at bounding box center [311, 292] width 201 height 663
drag, startPoint x: 487, startPoint y: 304, endPoint x: 476, endPoint y: 331, distance: 28.9
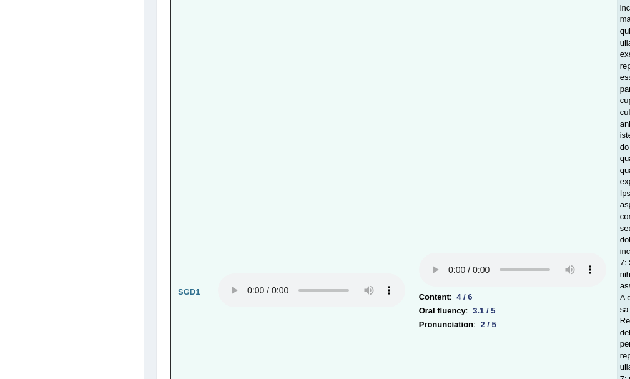
click at [482, 321] on td "Content : 4 / 6 Oral fluency : 3.1 / 5 Pronunciation : 2 / 5" at bounding box center [512, 292] width 201 height 663
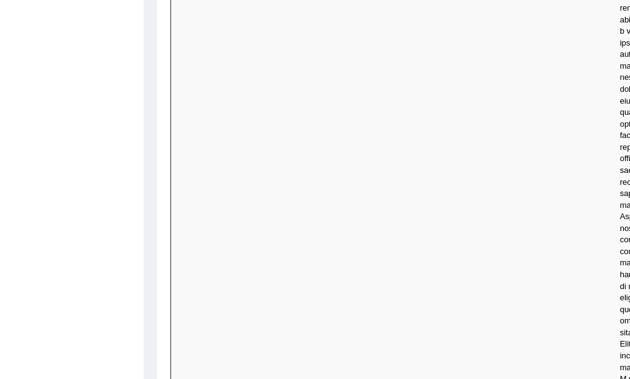
scroll to position [0, 0]
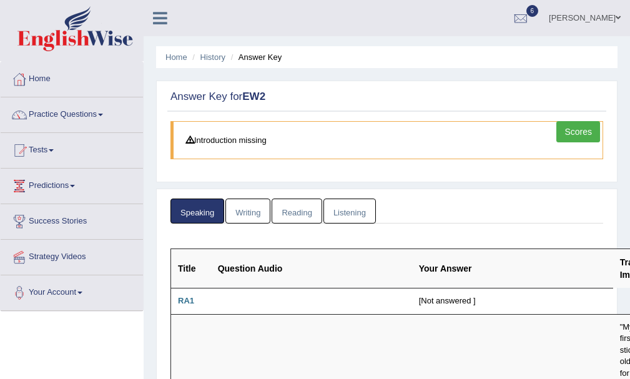
click at [241, 208] on link "Writing" at bounding box center [247, 211] width 45 height 26
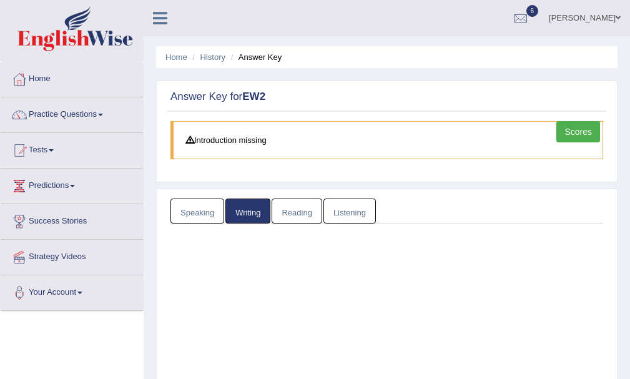
click at [241, 208] on link "Writing" at bounding box center [247, 211] width 45 height 26
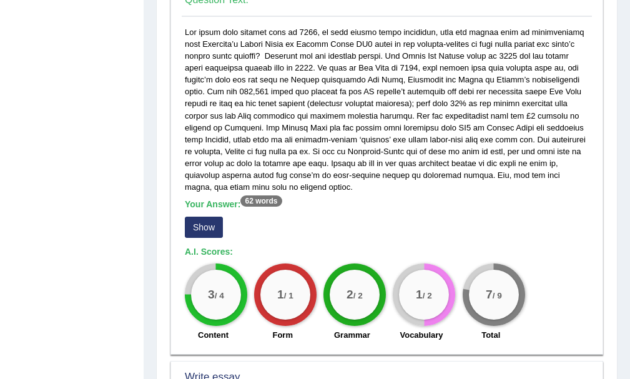
scroll to position [811, 0]
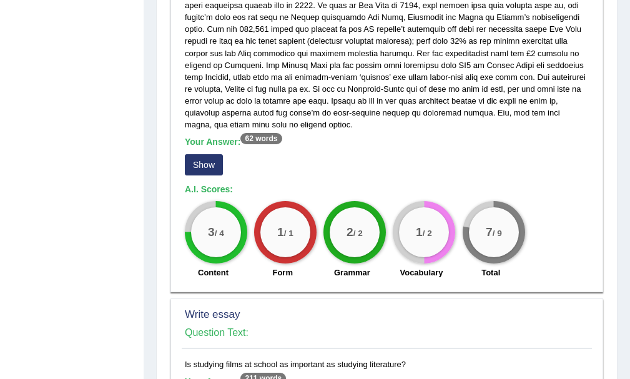
click at [194, 157] on button "Show" at bounding box center [204, 164] width 38 height 21
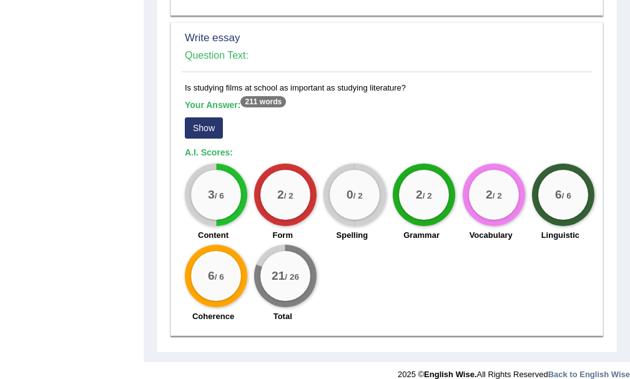
scroll to position [1126, 0]
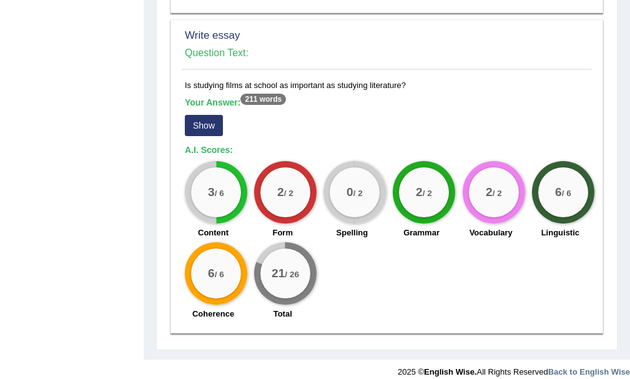
click at [217, 115] on button "Show" at bounding box center [204, 125] width 38 height 21
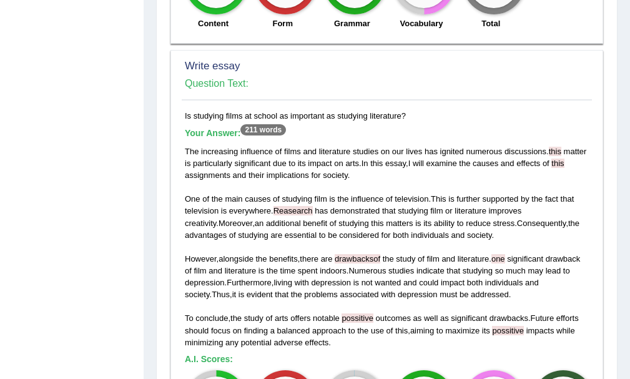
scroll to position [1220, 0]
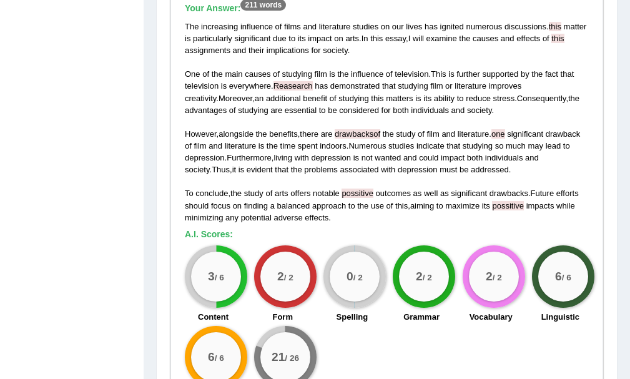
click at [368, 188] on span "possitive" at bounding box center [357, 192] width 32 height 9
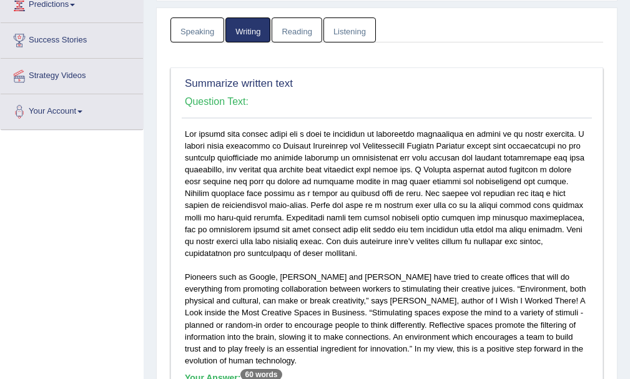
scroll to position [56, 0]
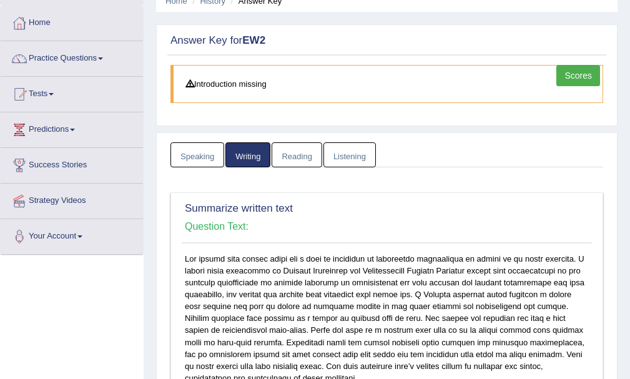
click at [290, 152] on link "Reading" at bounding box center [296, 155] width 50 height 26
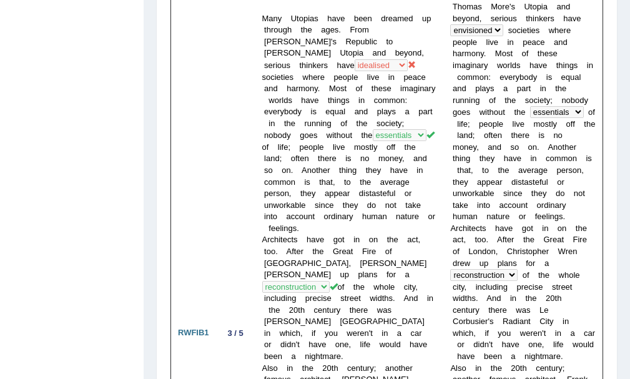
scroll to position [0, 0]
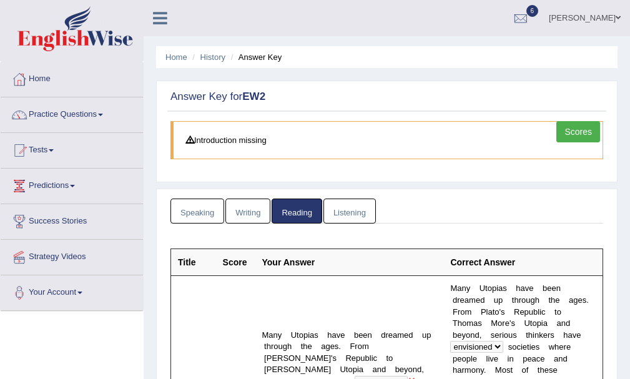
click at [354, 202] on link "Listening" at bounding box center [349, 211] width 52 height 26
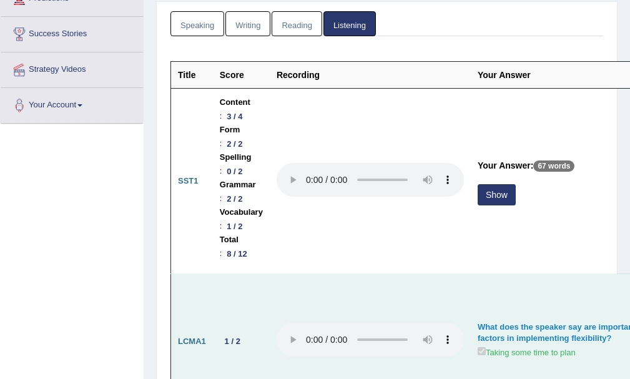
scroll to position [250, 0]
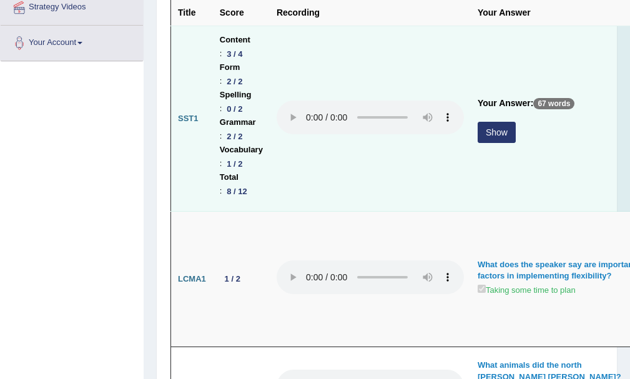
click at [502, 134] on button "Show" at bounding box center [496, 132] width 38 height 21
click at [502, 134] on td "Your Answer: 67 words Show" at bounding box center [560, 118] width 180 height 185
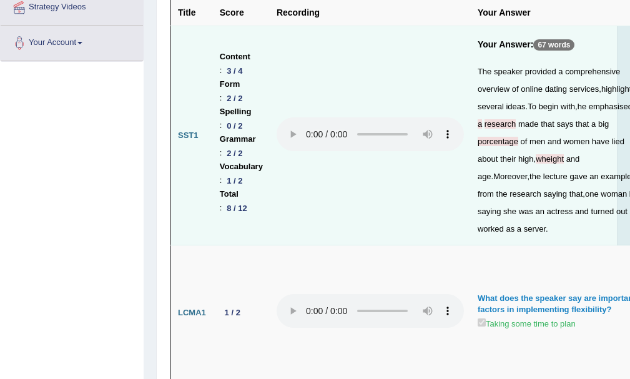
click at [535, 163] on span "wheight" at bounding box center [549, 158] width 28 height 9
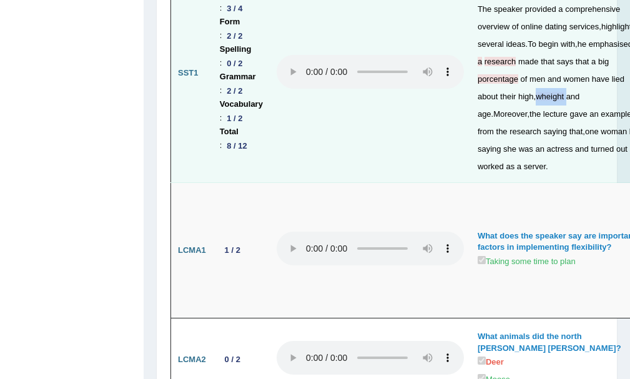
scroll to position [0, 0]
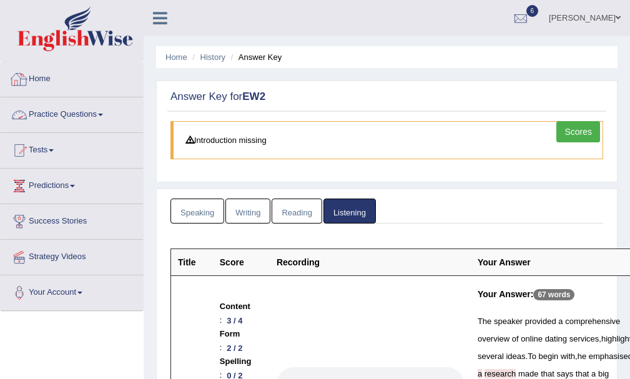
click at [64, 117] on link "Practice Questions" at bounding box center [72, 112] width 142 height 31
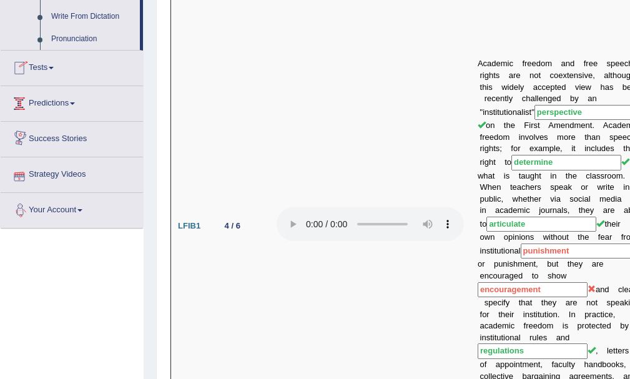
click at [51, 67] on link "Tests" at bounding box center [72, 66] width 142 height 31
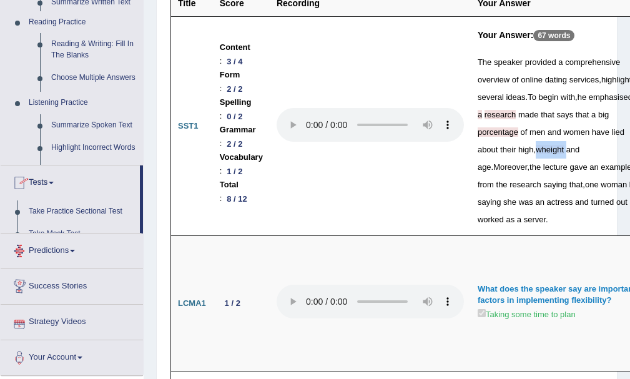
scroll to position [136, 0]
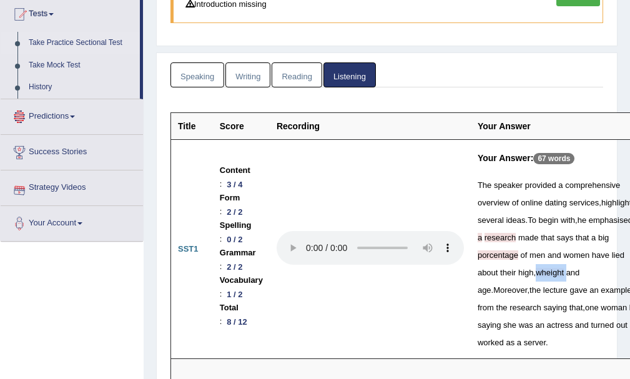
click at [61, 34] on link "Take Practice Sectional Test" at bounding box center [81, 43] width 117 height 22
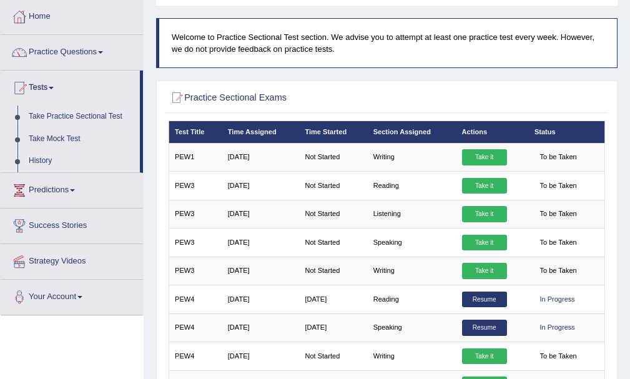
click at [44, 163] on link "History" at bounding box center [81, 161] width 117 height 22
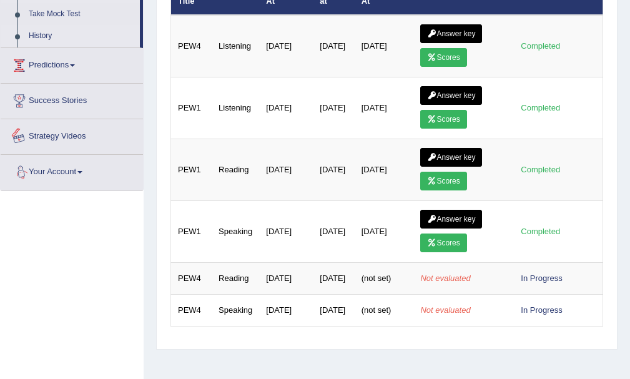
scroll to position [62, 0]
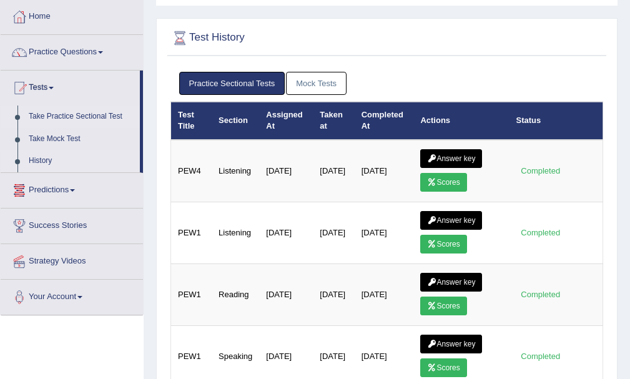
click at [100, 116] on link "Take Practice Sectional Test" at bounding box center [81, 116] width 117 height 22
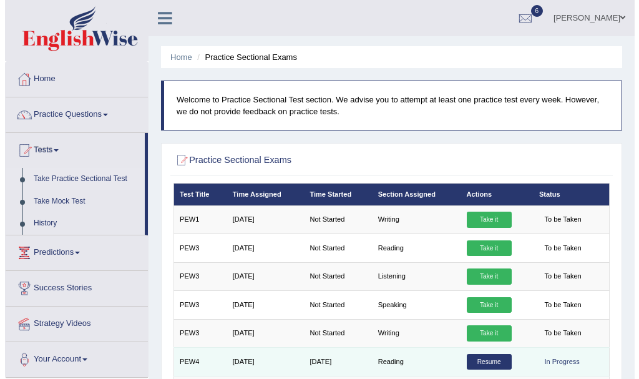
scroll to position [62, 0]
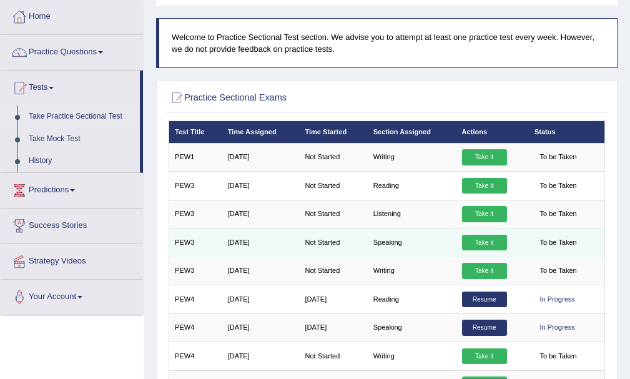
click at [476, 238] on link "Take it" at bounding box center [484, 243] width 45 height 16
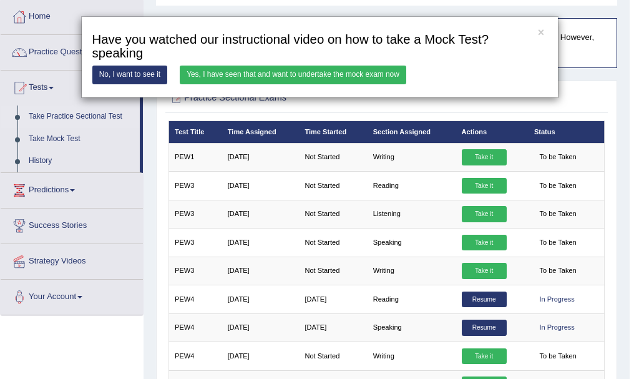
click at [358, 71] on link "Yes, I have seen that and want to undertake the mock exam now" at bounding box center [293, 75] width 227 height 18
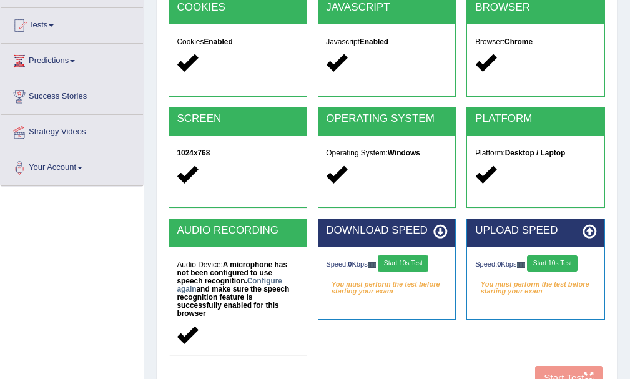
scroll to position [187, 0]
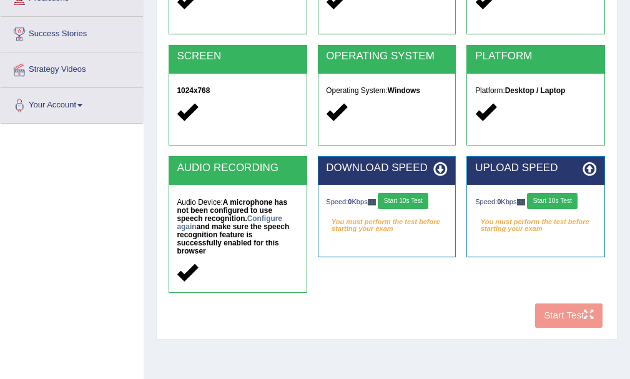
click at [414, 198] on button "Start 10s Test" at bounding box center [403, 201] width 51 height 16
click at [558, 200] on button "Start 10s Test" at bounding box center [552, 201] width 51 height 16
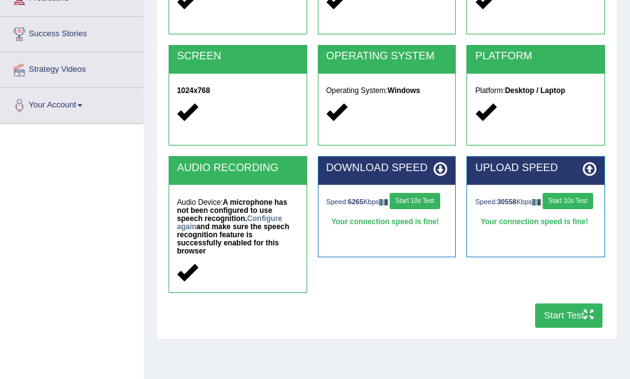
click at [568, 315] on button "Start Test" at bounding box center [569, 315] width 68 height 24
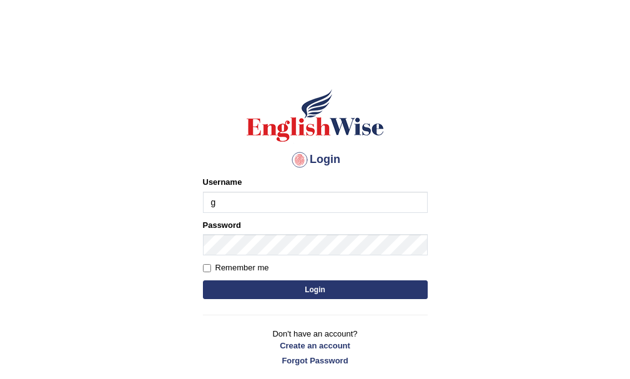
type input "GuzmanL"
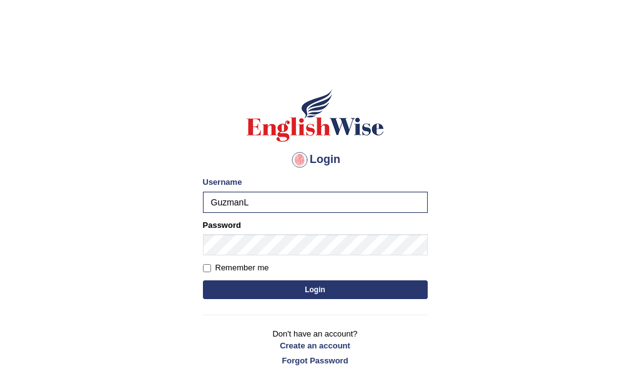
click at [271, 281] on button "Login" at bounding box center [315, 289] width 225 height 19
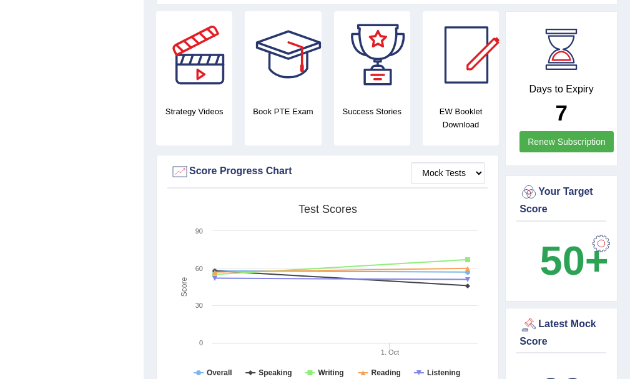
scroll to position [125, 0]
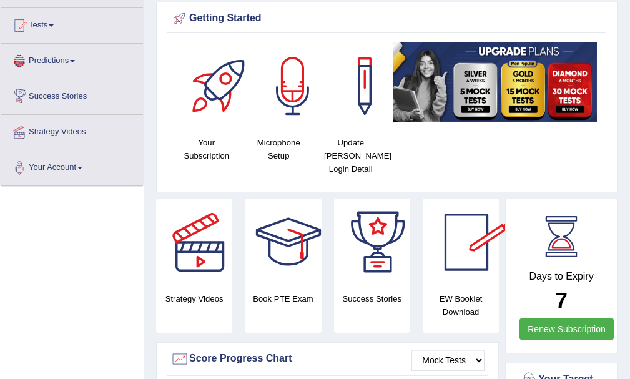
click at [72, 54] on link "Predictions" at bounding box center [72, 59] width 142 height 31
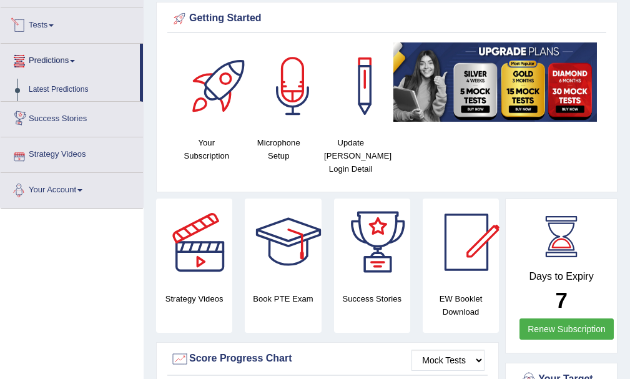
click at [50, 34] on link "Tests" at bounding box center [72, 23] width 142 height 31
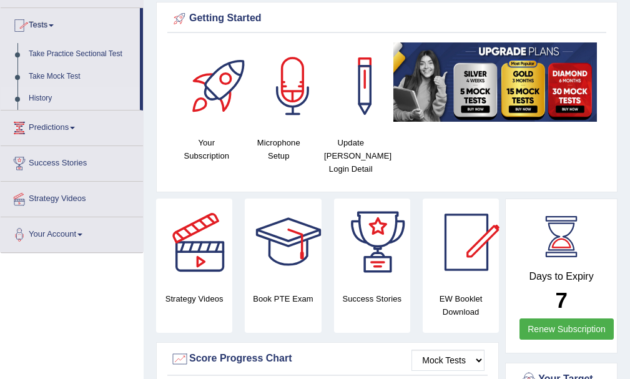
click at [53, 99] on link "History" at bounding box center [81, 98] width 117 height 22
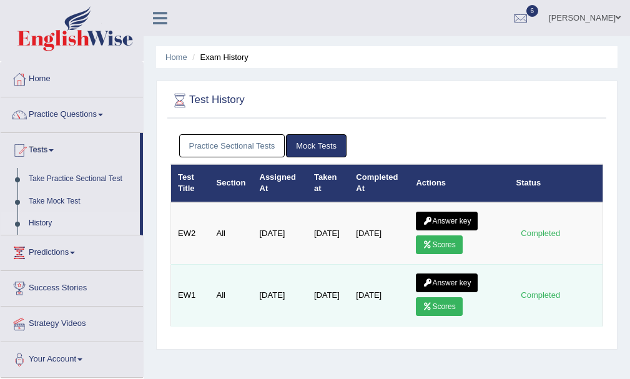
scroll to position [62, 0]
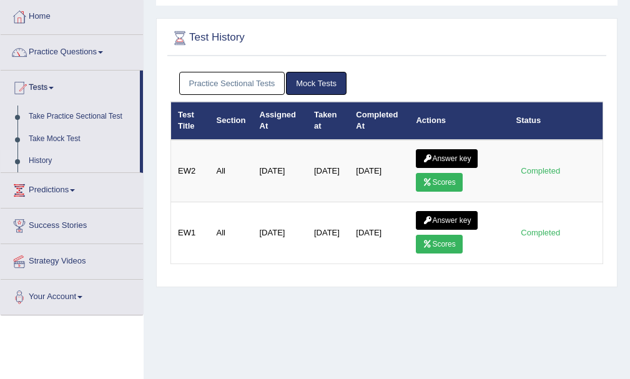
click at [272, 79] on link "Practice Sectional Tests" at bounding box center [232, 83] width 106 height 23
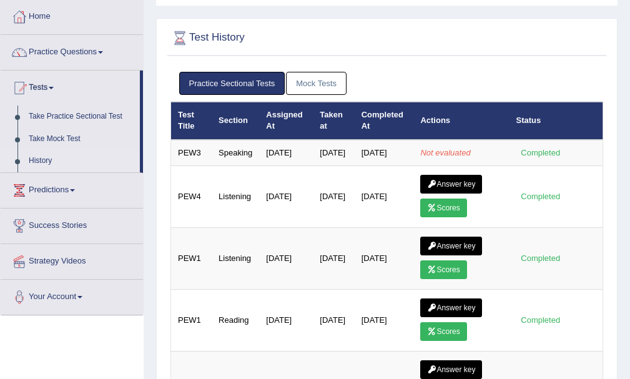
click at [309, 79] on link "Mock Tests" at bounding box center [316, 83] width 61 height 23
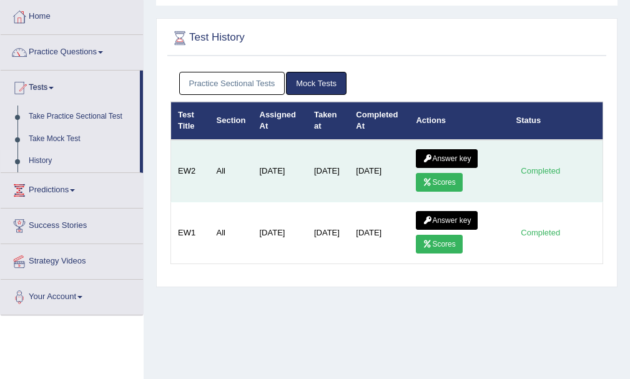
click at [436, 188] on link "Scores" at bounding box center [439, 182] width 46 height 19
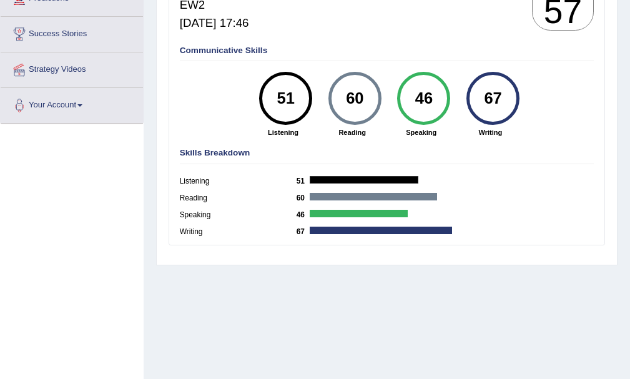
scroll to position [62, 0]
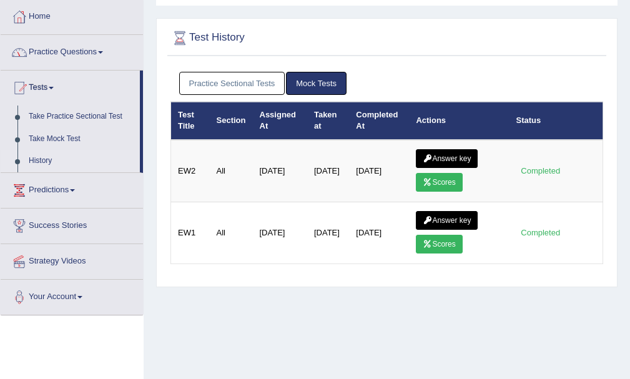
click at [104, 46] on link "Practice Questions" at bounding box center [72, 50] width 142 height 31
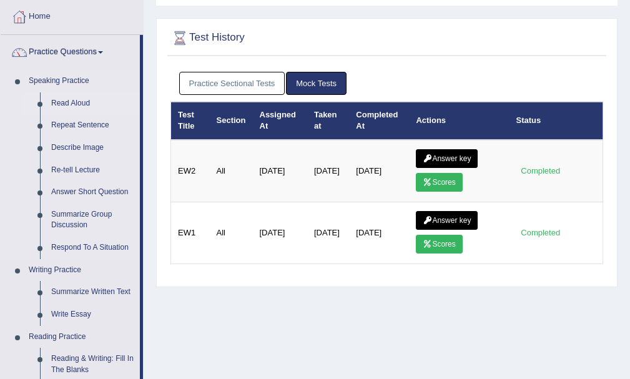
scroll to position [125, 0]
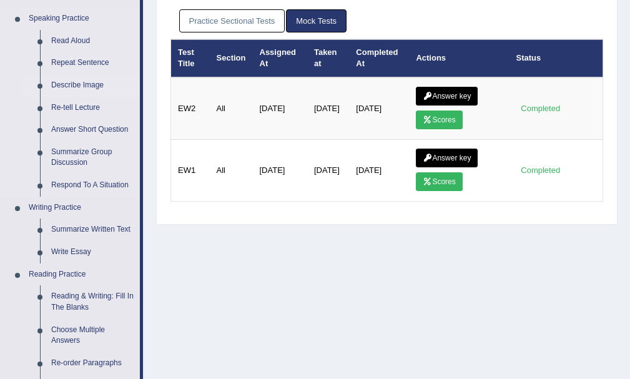
click at [98, 80] on link "Describe Image" at bounding box center [93, 85] width 94 height 22
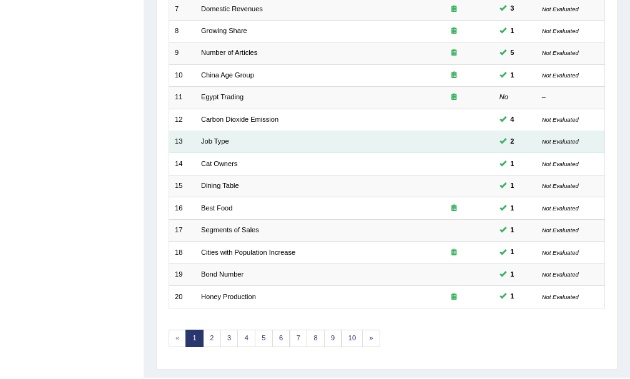
scroll to position [342, 0]
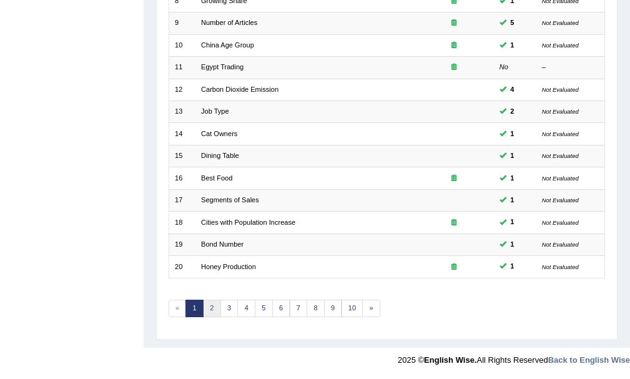
click at [217, 303] on link "2" at bounding box center [212, 308] width 18 height 17
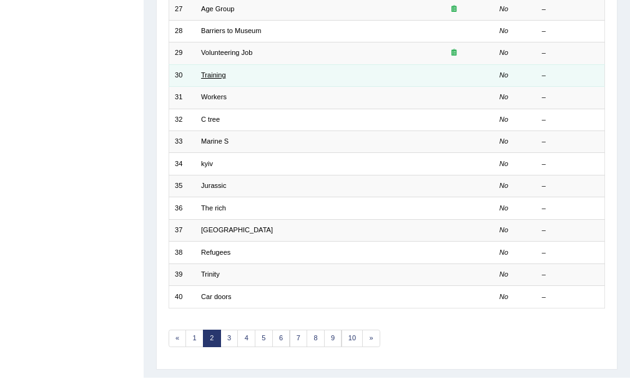
click at [210, 76] on link "Training" at bounding box center [213, 74] width 25 height 7
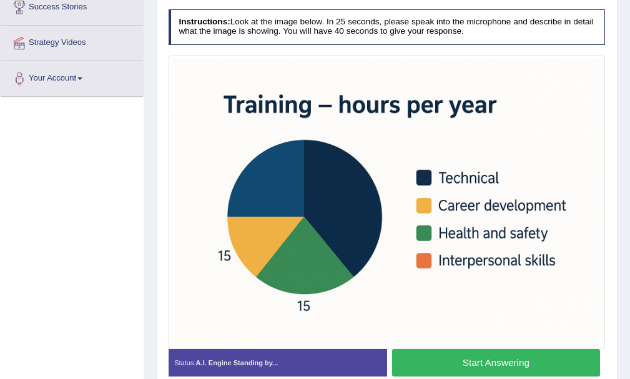
scroll to position [276, 0]
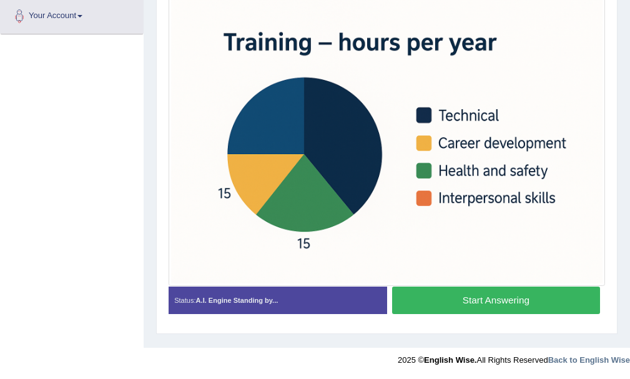
click at [491, 305] on button "Start Answering" at bounding box center [496, 299] width 208 height 27
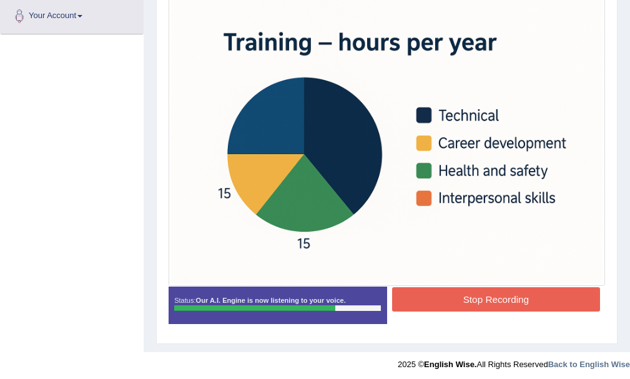
click at [490, 306] on button "Stop Recording" at bounding box center [496, 299] width 208 height 24
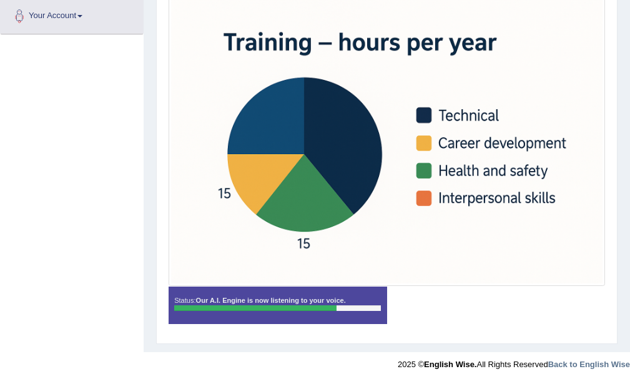
click at [490, 306] on div "Status: Our A.I. Engine is now listening to your voice. Start Answering Stop Re…" at bounding box center [386, 310] width 437 height 48
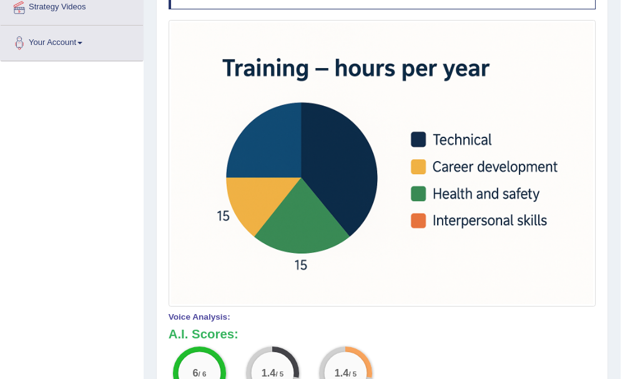
scroll to position [62, 0]
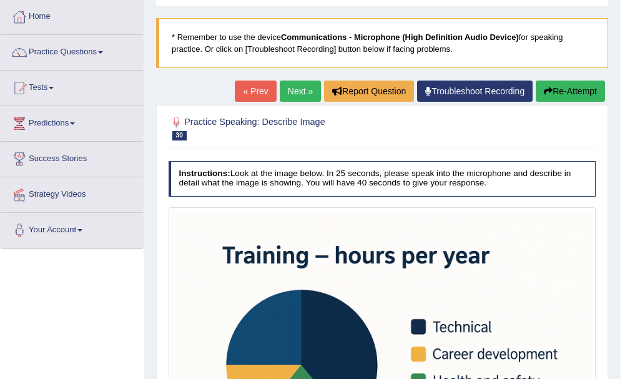
click at [566, 89] on button "Re-Attempt" at bounding box center [569, 90] width 69 height 21
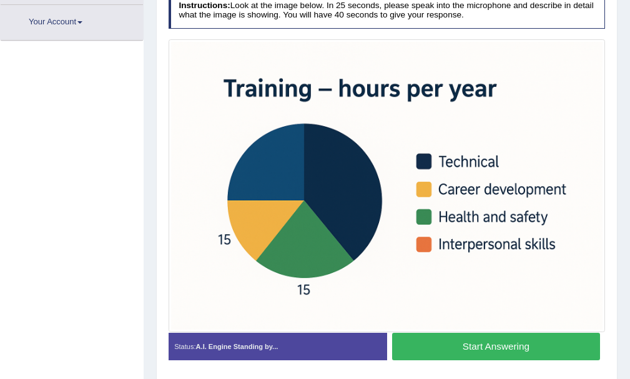
scroll to position [276, 0]
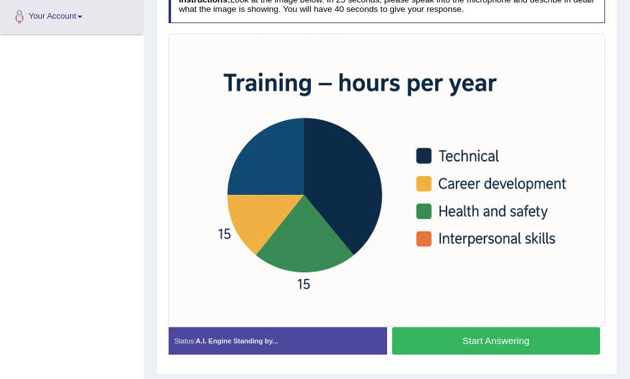
click at [457, 333] on button "Start Answering" at bounding box center [496, 340] width 208 height 27
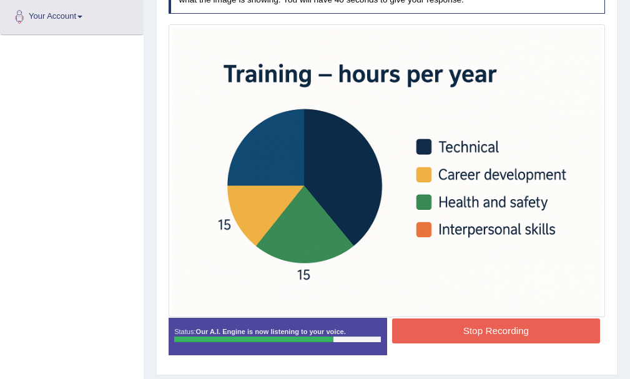
click at [462, 336] on button "Stop Recording" at bounding box center [496, 330] width 208 height 24
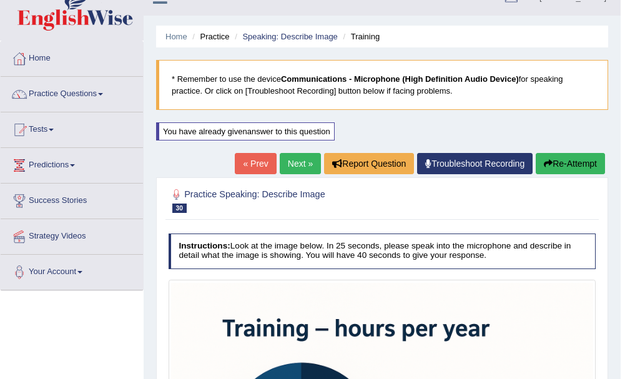
scroll to position [0, 0]
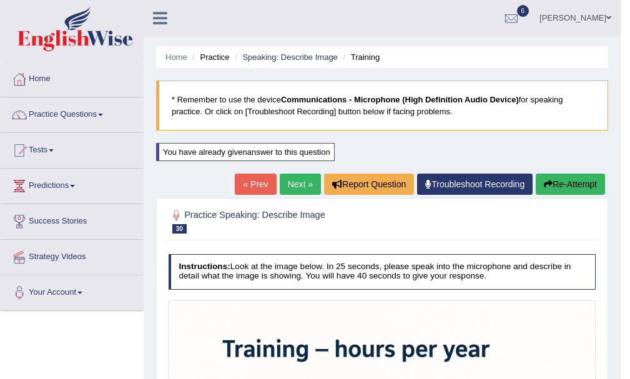
click at [286, 178] on link "Next »" at bounding box center [300, 183] width 41 height 21
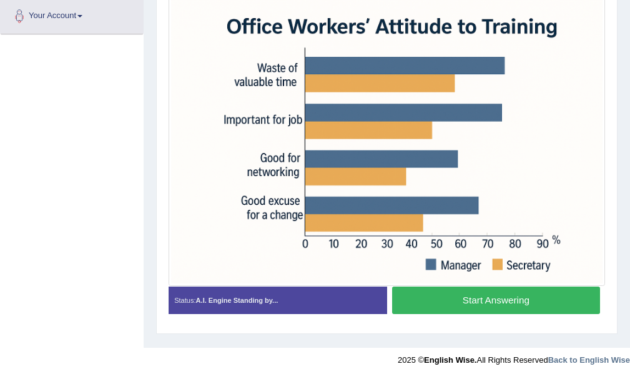
scroll to position [214, 0]
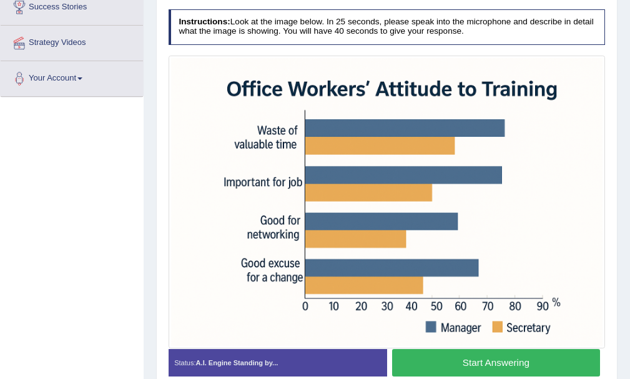
click at [527, 363] on button "Start Answering" at bounding box center [496, 362] width 208 height 27
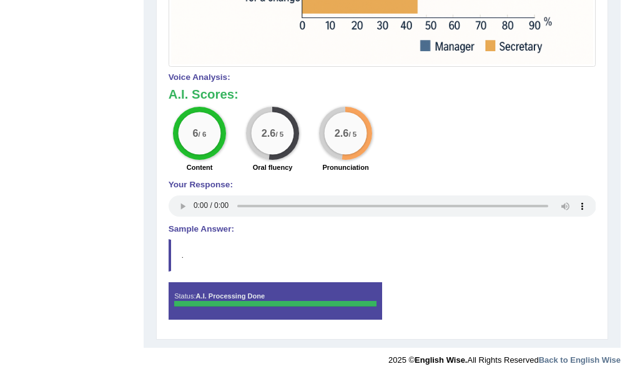
scroll to position [115, 0]
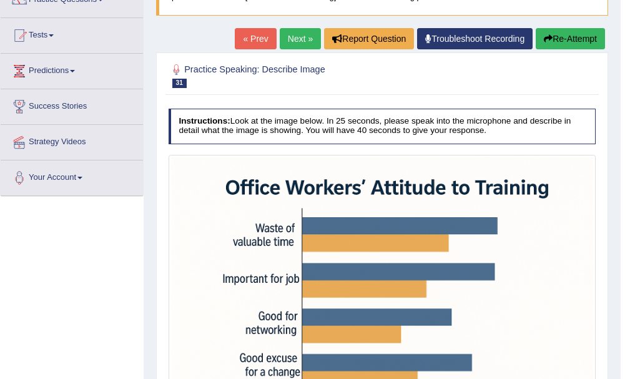
click at [302, 36] on link "Next »" at bounding box center [300, 38] width 41 height 21
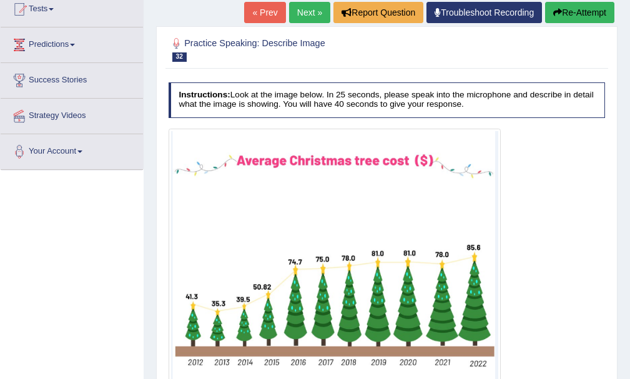
scroll to position [203, 0]
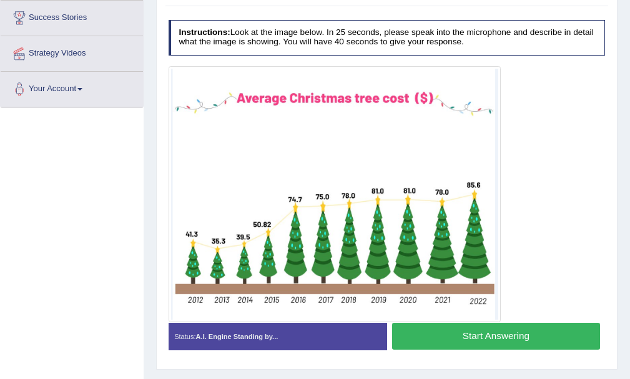
click at [526, 334] on button "Start Answering" at bounding box center [496, 336] width 208 height 27
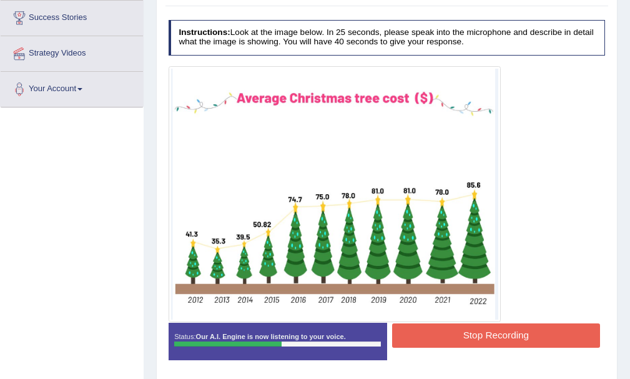
click at [526, 334] on button "Stop Recording" at bounding box center [496, 335] width 208 height 24
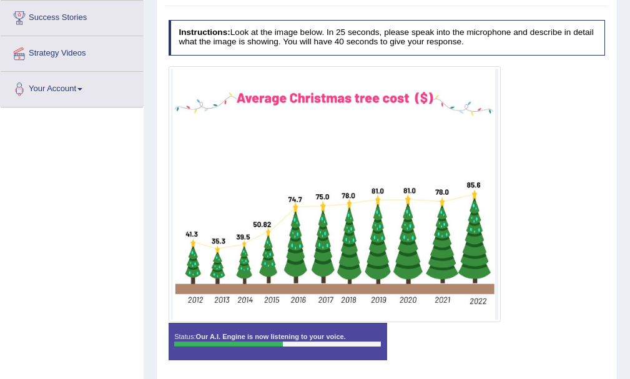
click at [526, 334] on div "Status: Our A.I. Engine is now listening to your voice. Start Answering Stop Re…" at bounding box center [386, 347] width 437 height 48
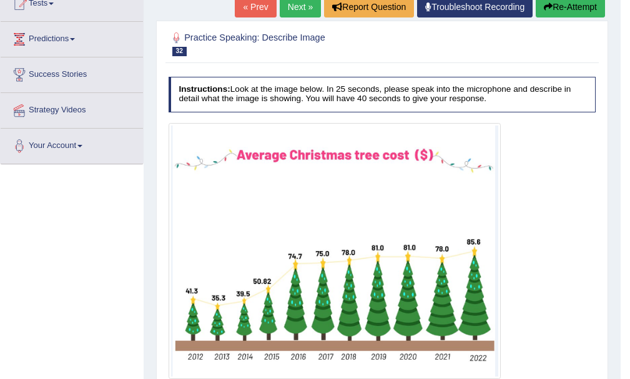
scroll to position [84, 0]
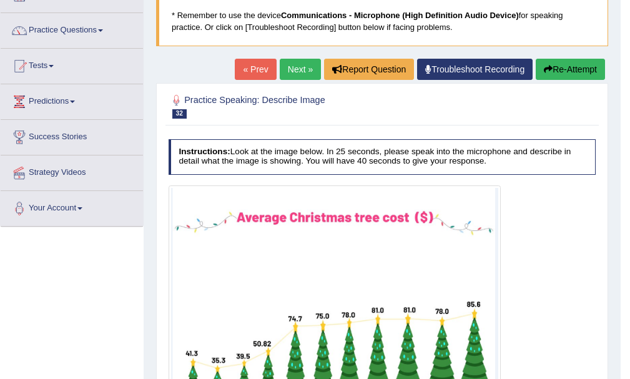
click at [293, 66] on link "Next »" at bounding box center [300, 69] width 41 height 21
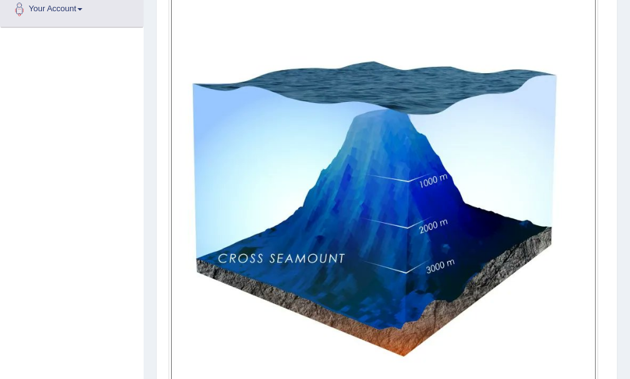
scroll to position [346, 0]
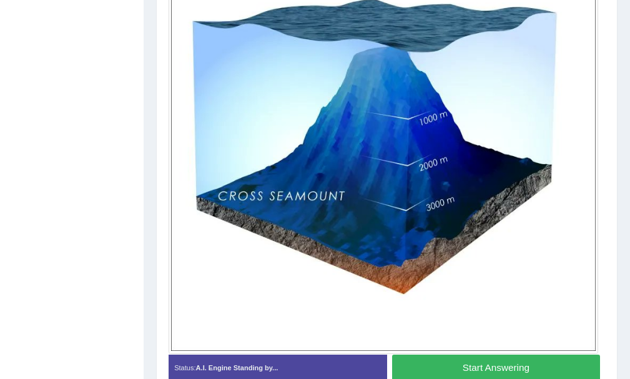
click at [472, 362] on button "Start Answering" at bounding box center [496, 367] width 208 height 27
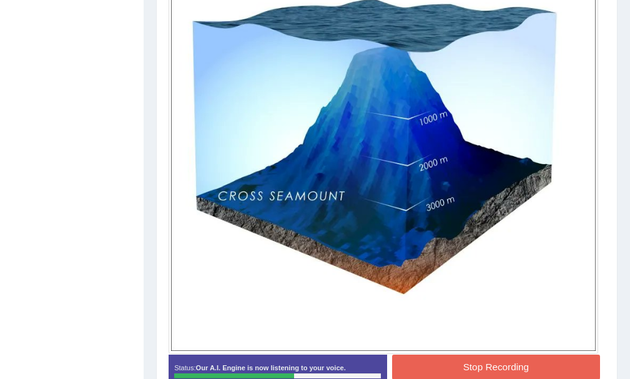
scroll to position [408, 0]
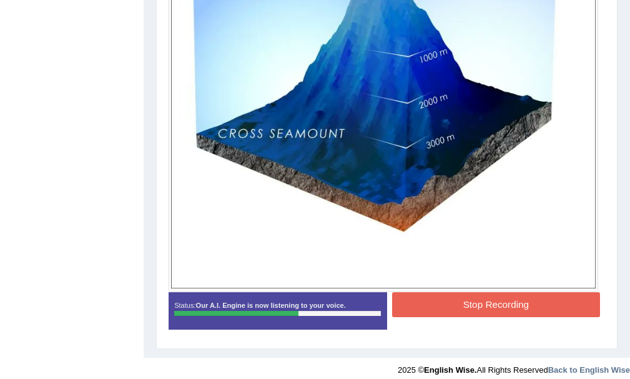
click at [483, 307] on button "Stop Recording" at bounding box center [496, 304] width 208 height 24
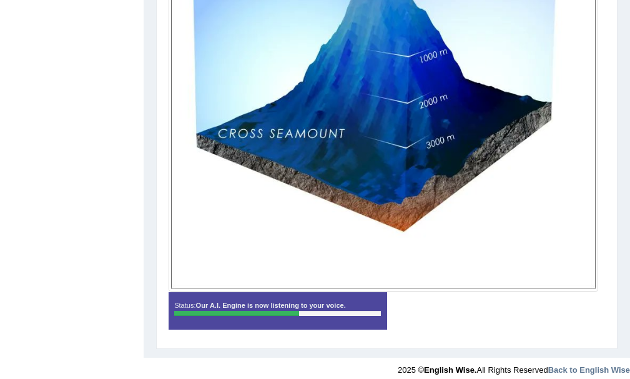
click at [483, 307] on div "Status: Our A.I. Engine is now listening to your voice. Start Answering Stop Re…" at bounding box center [386, 316] width 437 height 48
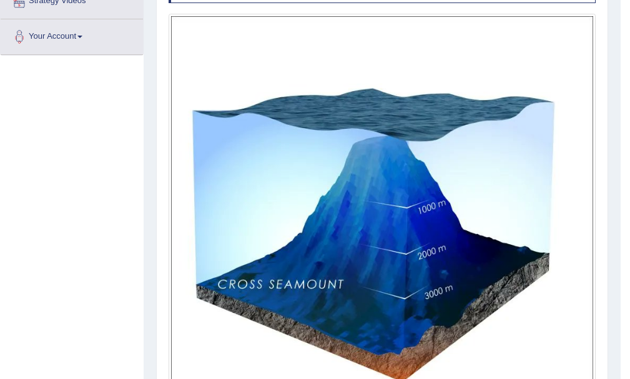
scroll to position [69, 0]
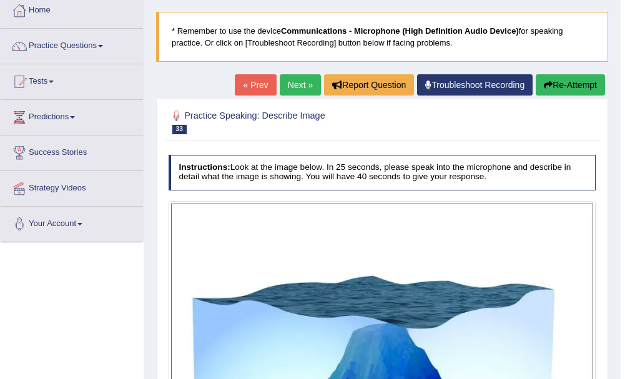
click at [295, 83] on link "Next »" at bounding box center [300, 84] width 41 height 21
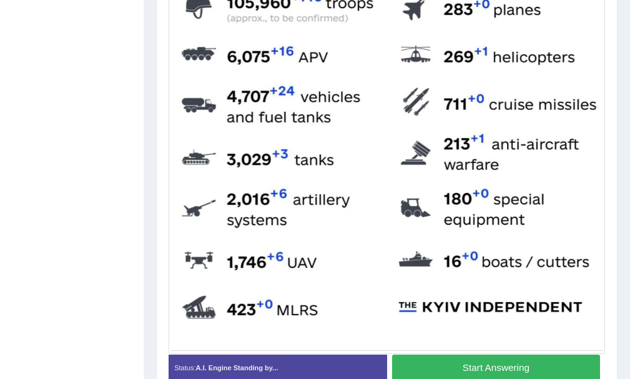
scroll to position [416, 0]
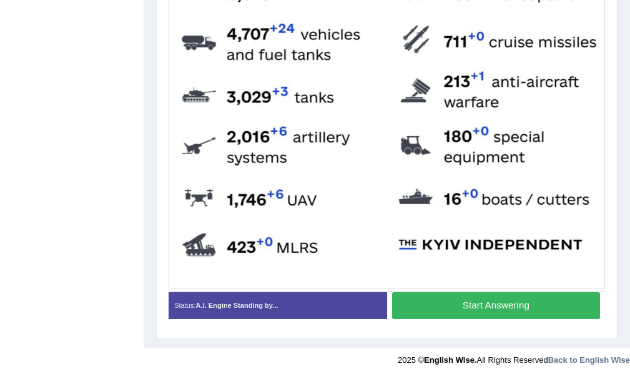
click at [463, 318] on button "Start Answering" at bounding box center [496, 305] width 208 height 27
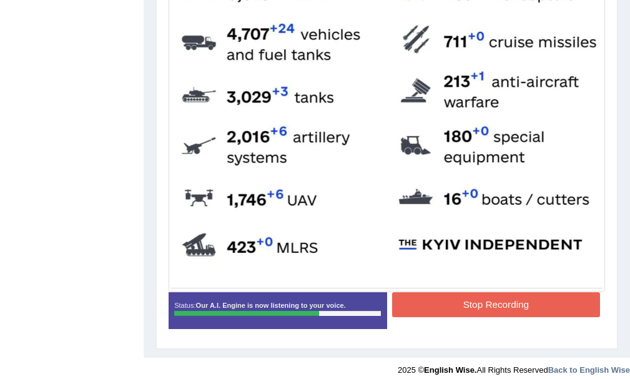
click at [470, 295] on button "Stop Recording" at bounding box center [496, 304] width 208 height 24
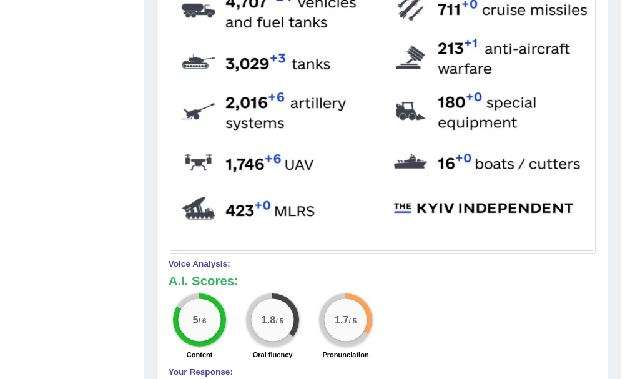
scroll to position [132, 0]
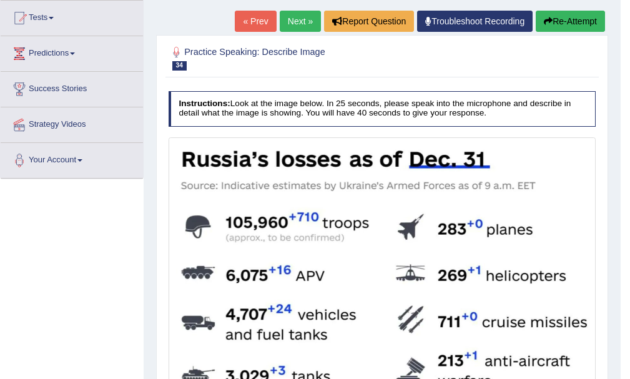
click at [300, 20] on link "Next »" at bounding box center [300, 21] width 41 height 21
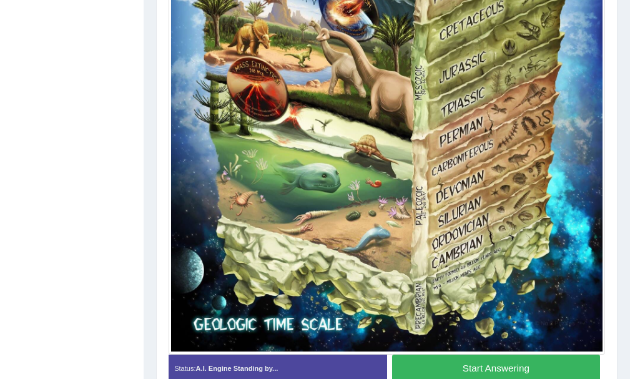
scroll to position [588, 0]
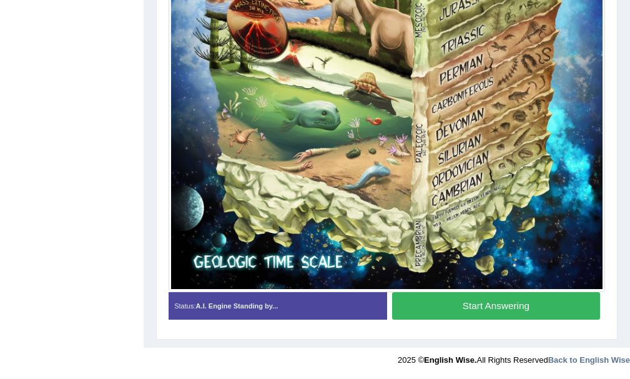
click at [447, 305] on button "Start Answering" at bounding box center [496, 305] width 208 height 27
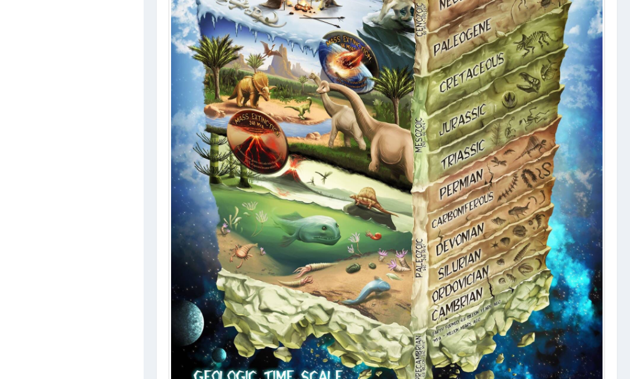
scroll to position [598, 0]
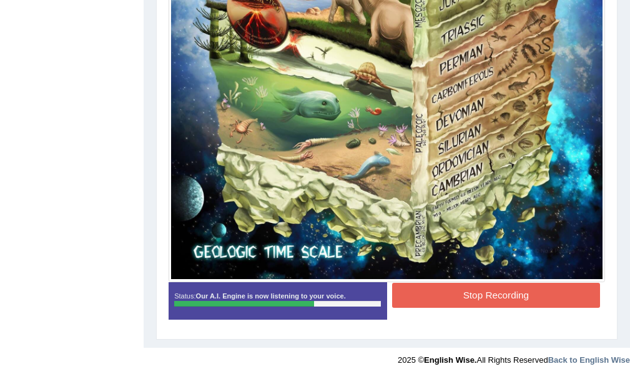
click at [460, 293] on button "Stop Recording" at bounding box center [496, 295] width 208 height 24
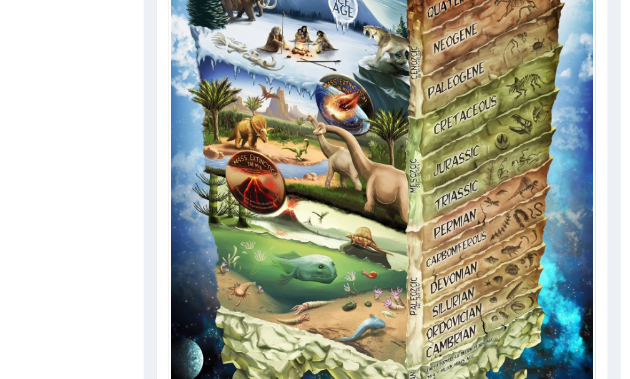
scroll to position [114, 0]
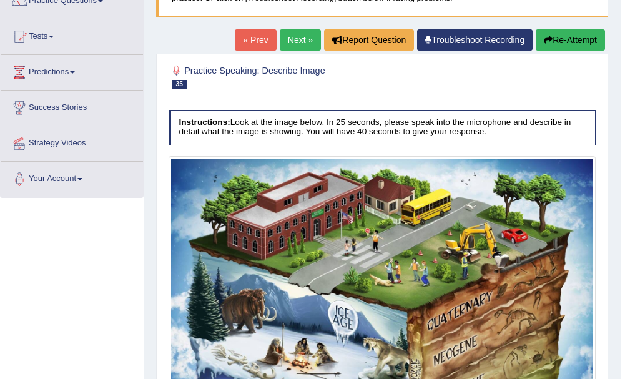
click at [285, 44] on link "Next »" at bounding box center [300, 39] width 41 height 21
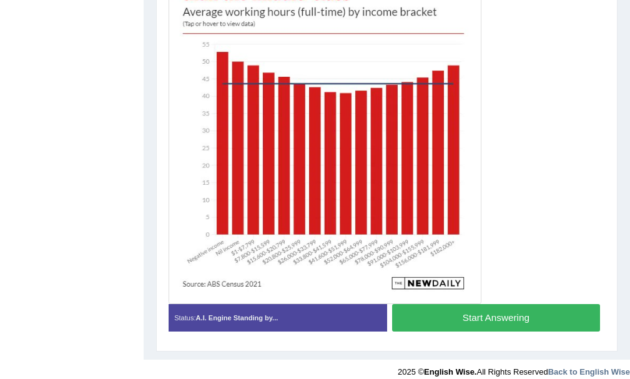
scroll to position [324, 0]
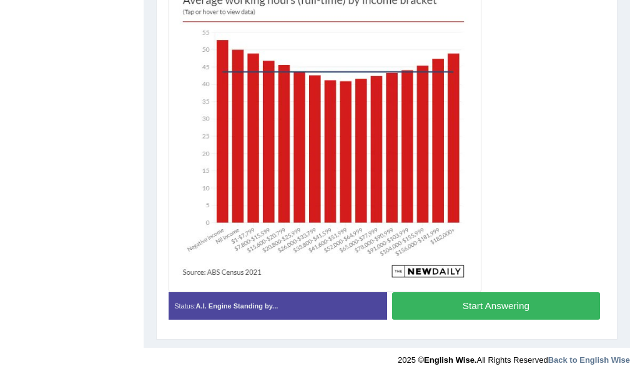
click at [545, 305] on button "Start Answering" at bounding box center [496, 305] width 208 height 27
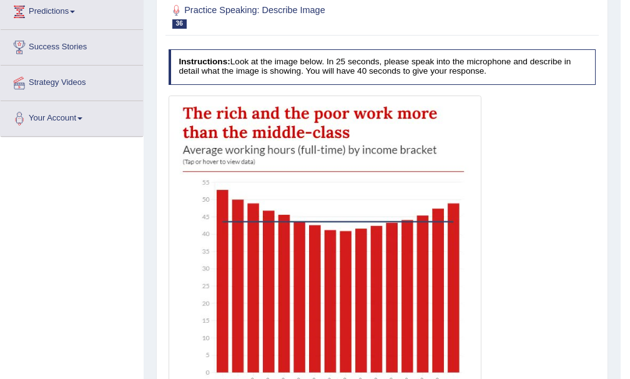
scroll to position [0, 0]
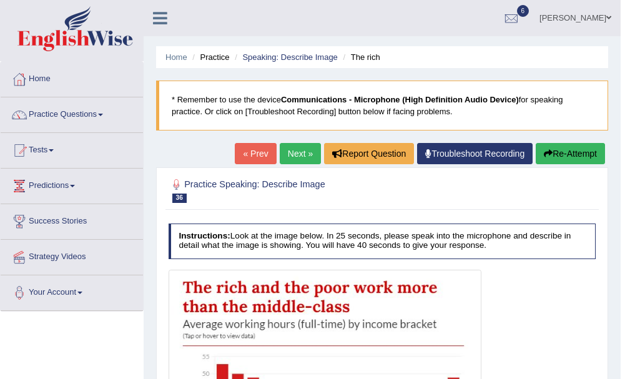
click at [296, 149] on link "Next »" at bounding box center [300, 153] width 41 height 21
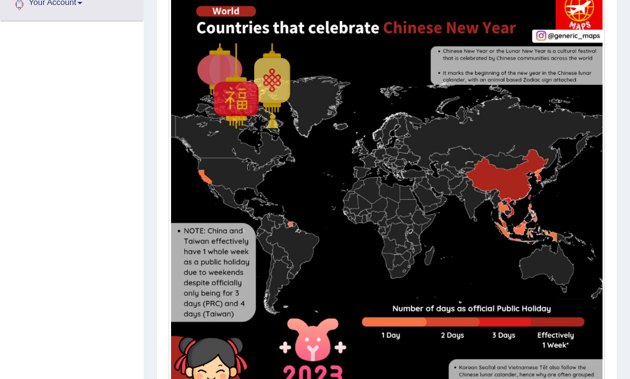
scroll to position [414, 0]
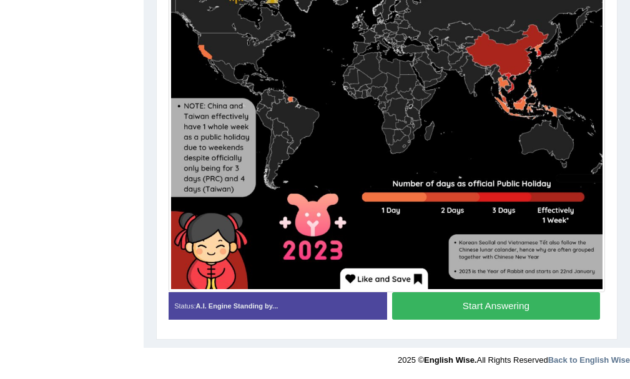
click at [467, 295] on button "Start Answering" at bounding box center [496, 305] width 208 height 27
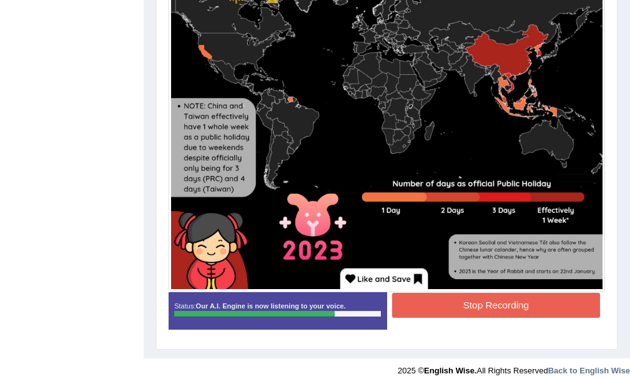
click at [515, 306] on button "Stop Recording" at bounding box center [496, 305] width 208 height 24
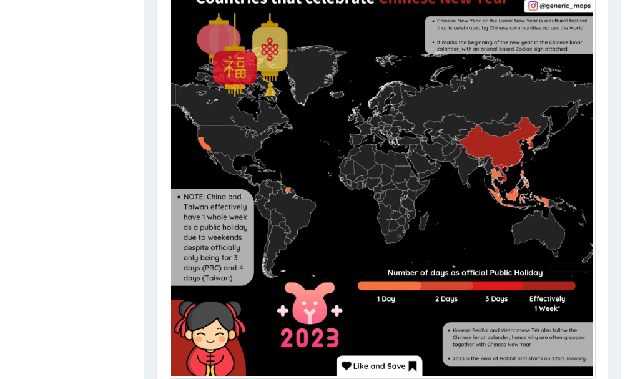
scroll to position [0, 0]
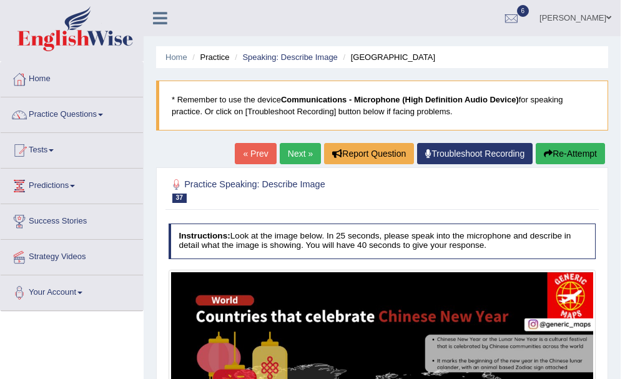
click at [294, 153] on link "Next »" at bounding box center [300, 153] width 41 height 21
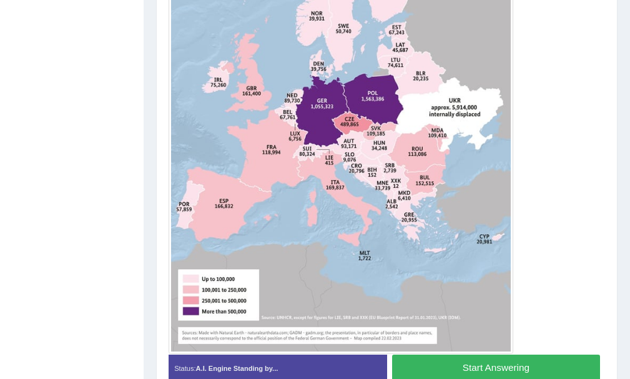
scroll to position [464, 0]
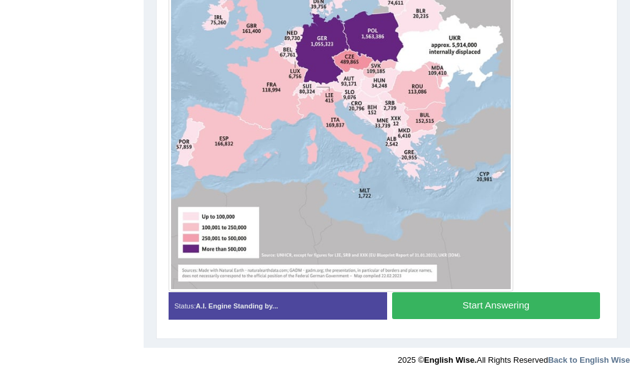
click at [460, 312] on button "Start Answering" at bounding box center [496, 305] width 208 height 27
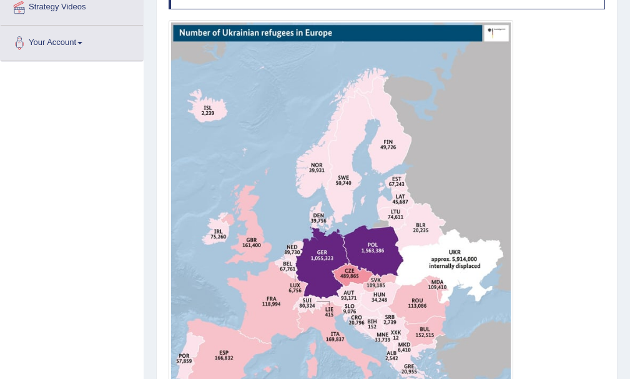
scroll to position [0, 0]
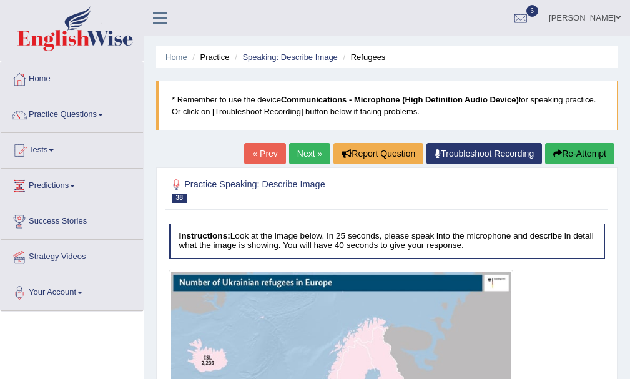
click at [588, 21] on link "[PERSON_NAME]" at bounding box center [584, 16] width 90 height 32
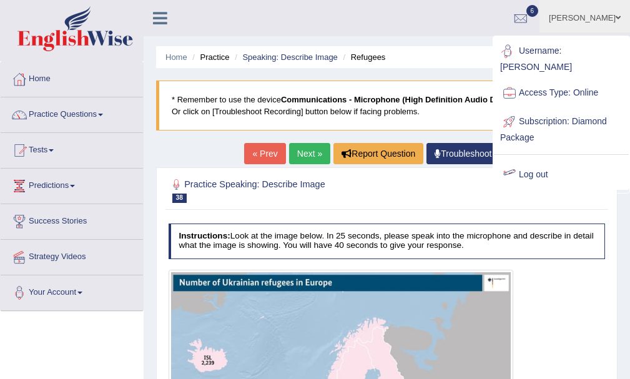
click at [517, 165] on div at bounding box center [509, 174] width 19 height 19
